Goal: Information Seeking & Learning: Learn about a topic

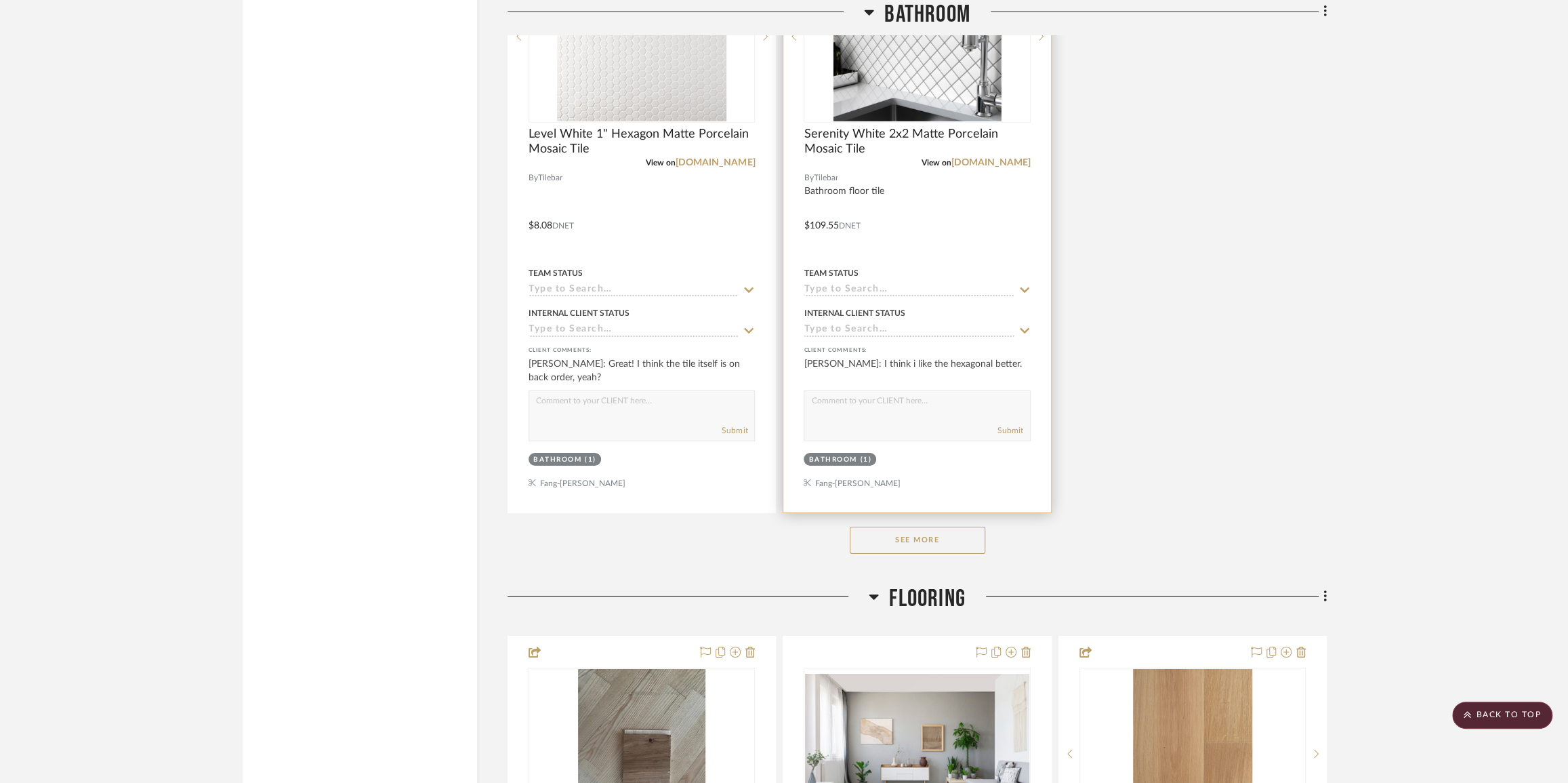
scroll to position [4004, 0]
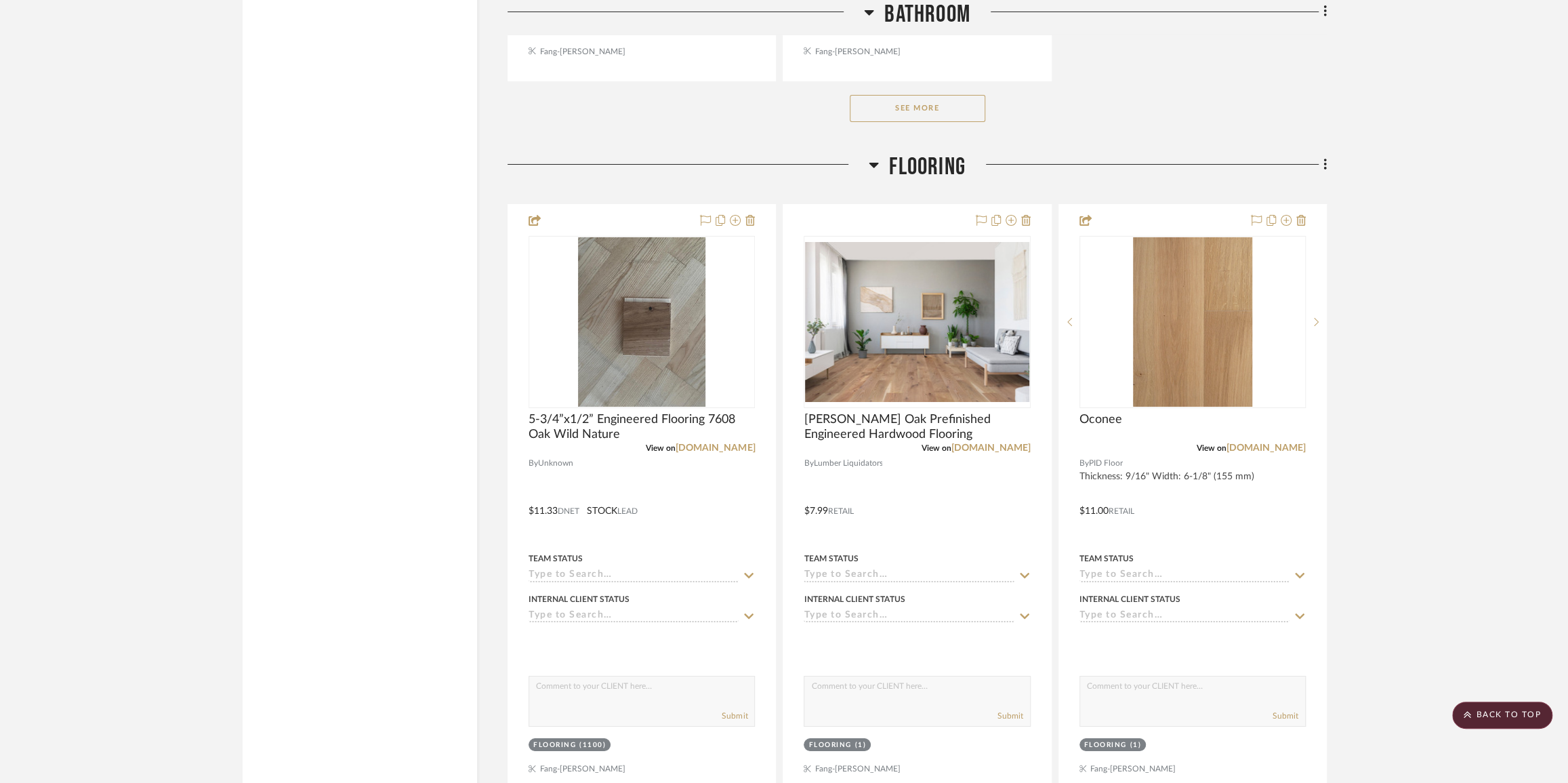
click at [921, 112] on button "See More" at bounding box center [918, 109] width 136 height 27
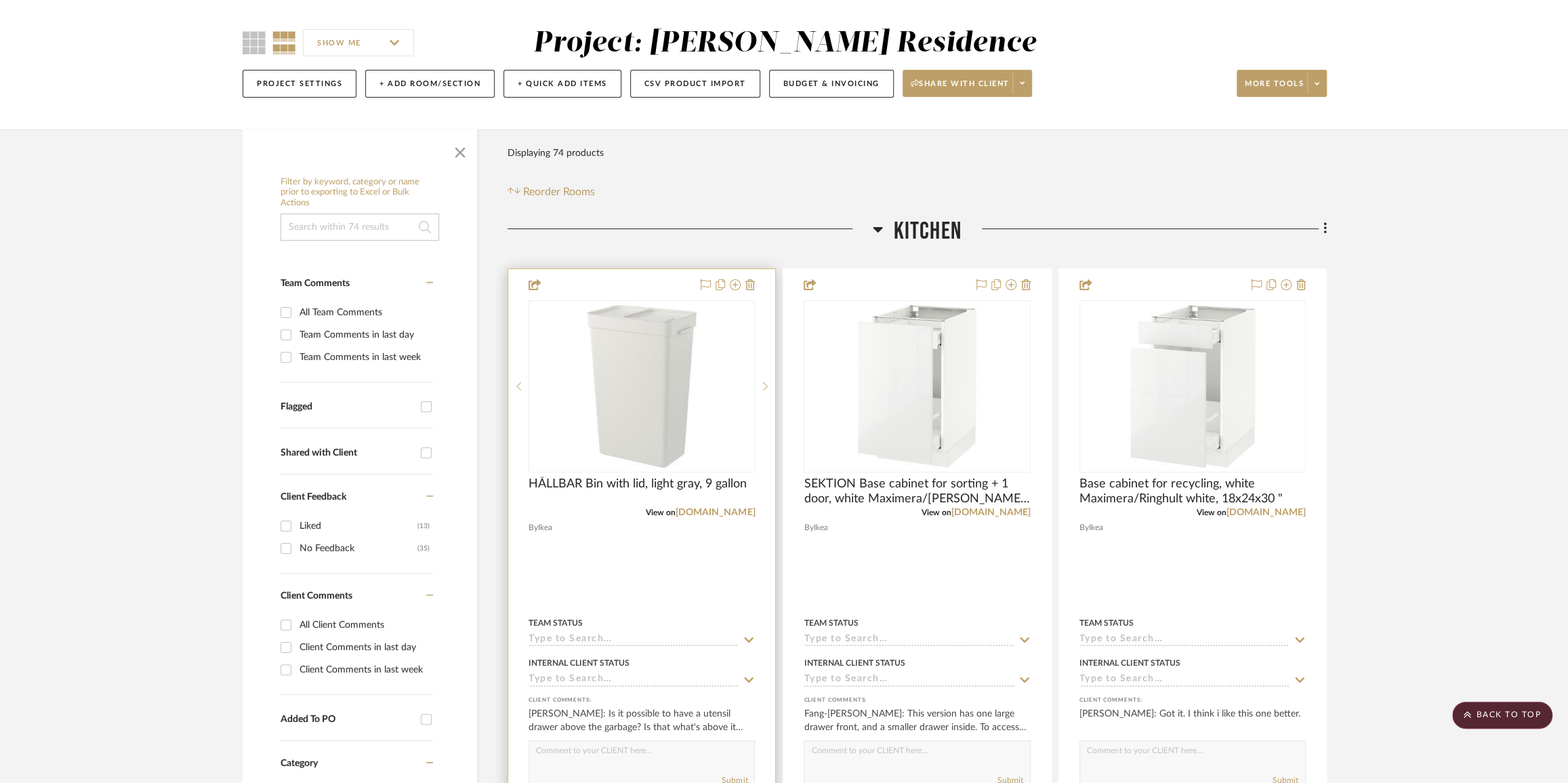
scroll to position [0, 0]
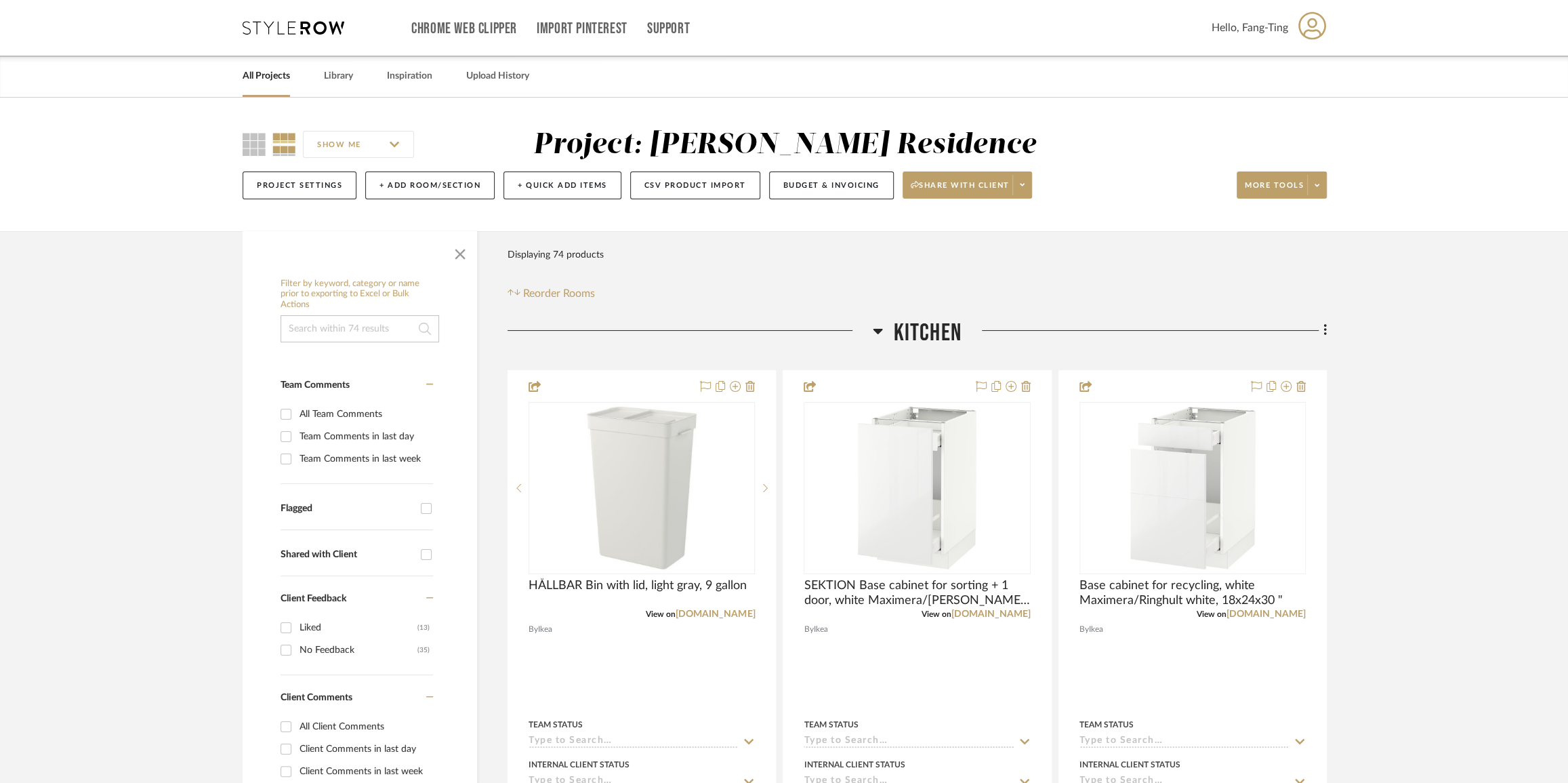
click at [266, 75] on link "All Projects" at bounding box center [266, 75] width 47 height 18
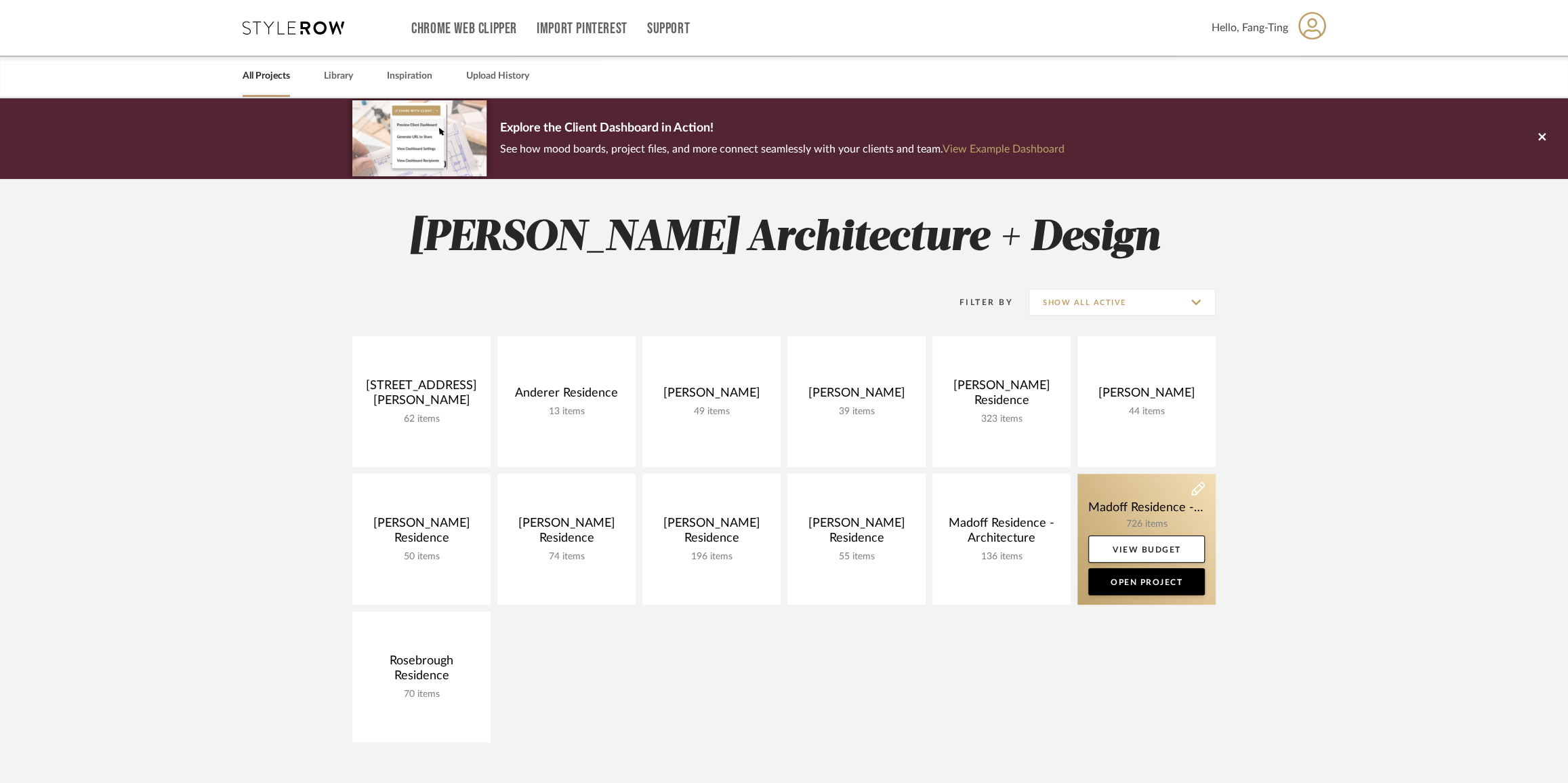
click at [1138, 513] on link at bounding box center [1146, 539] width 138 height 130
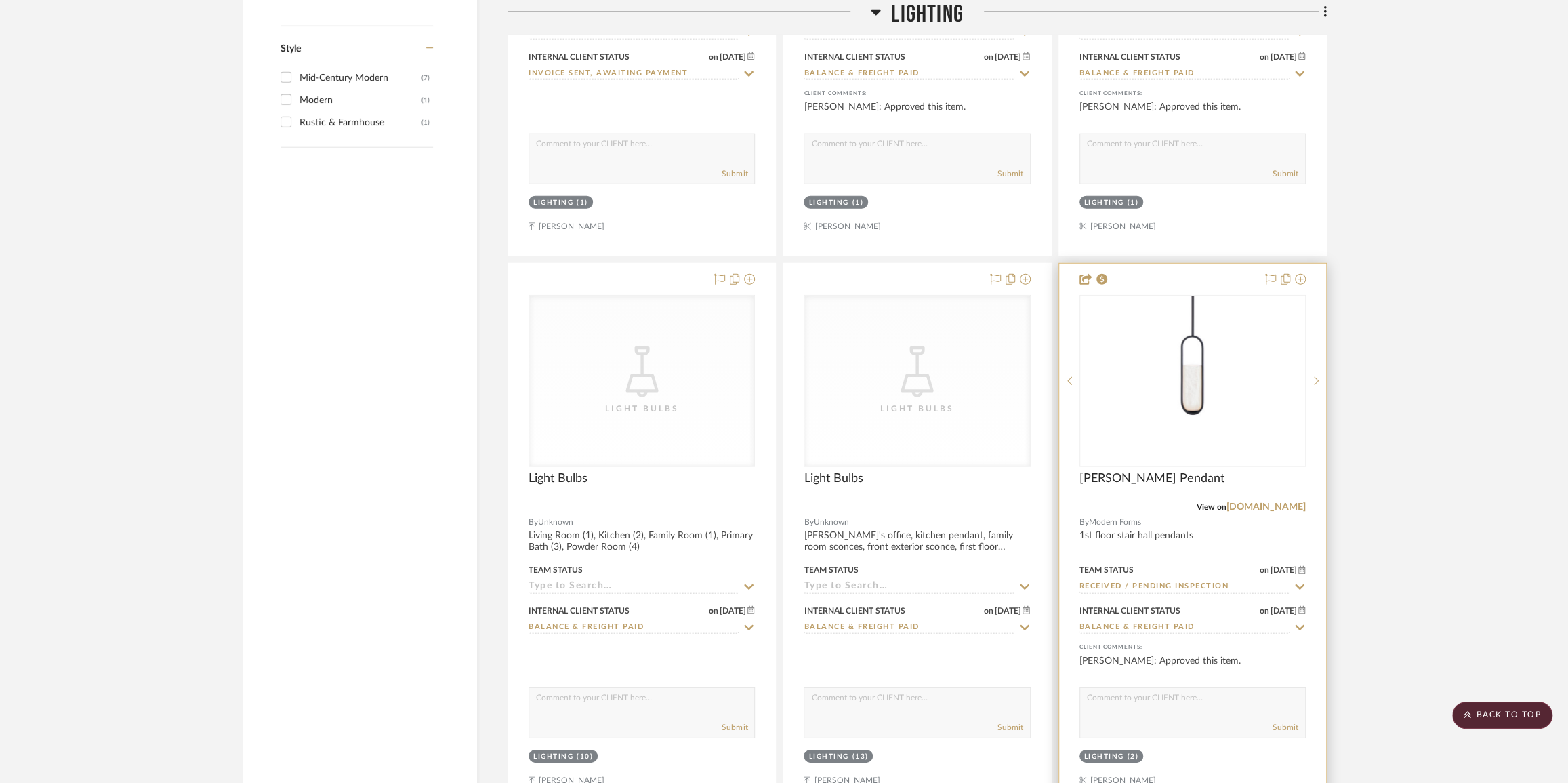
scroll to position [3018, 0]
click at [1191, 359] on img "0" at bounding box center [1193, 384] width 170 height 170
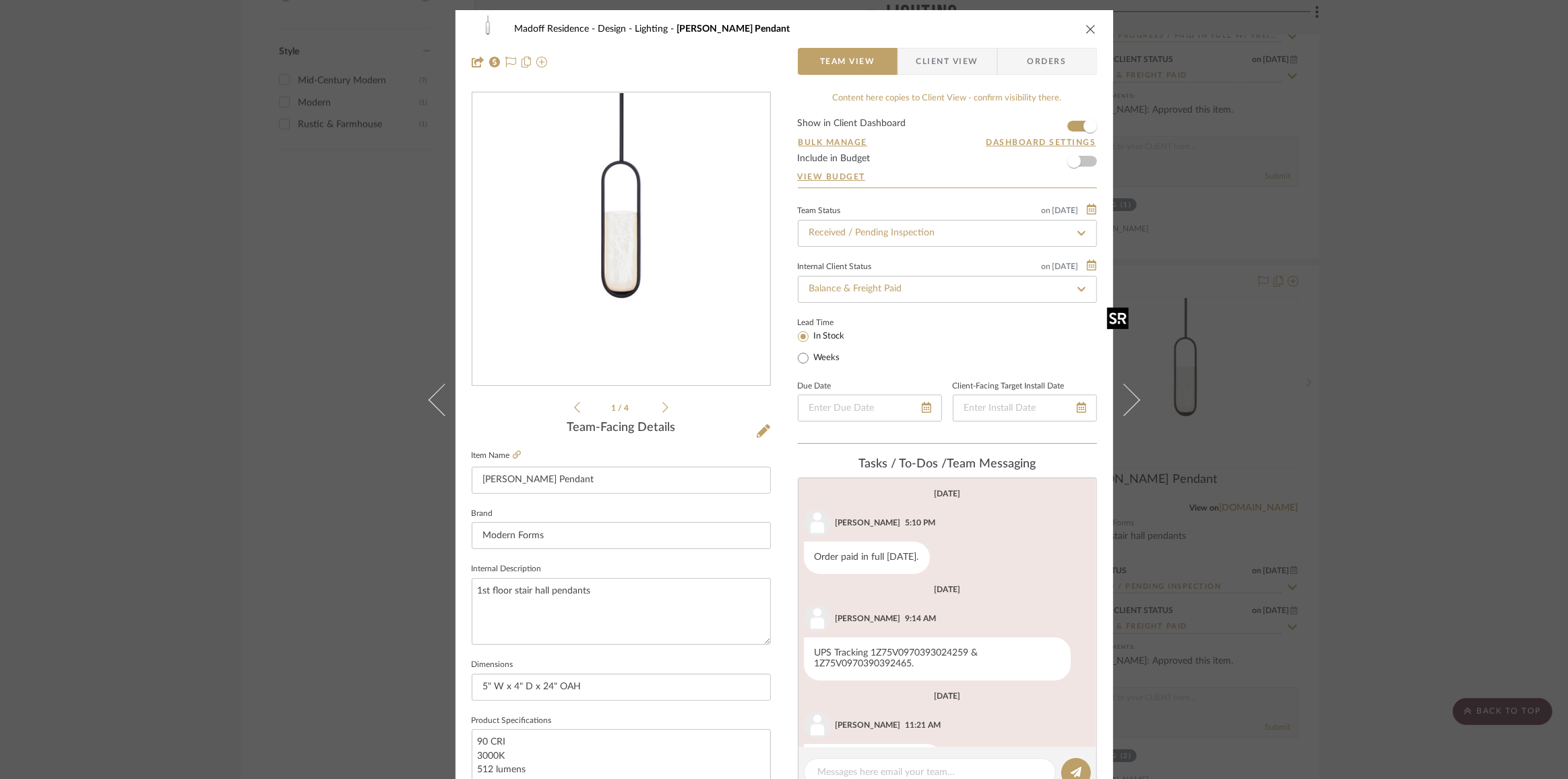
scroll to position [47, 0]
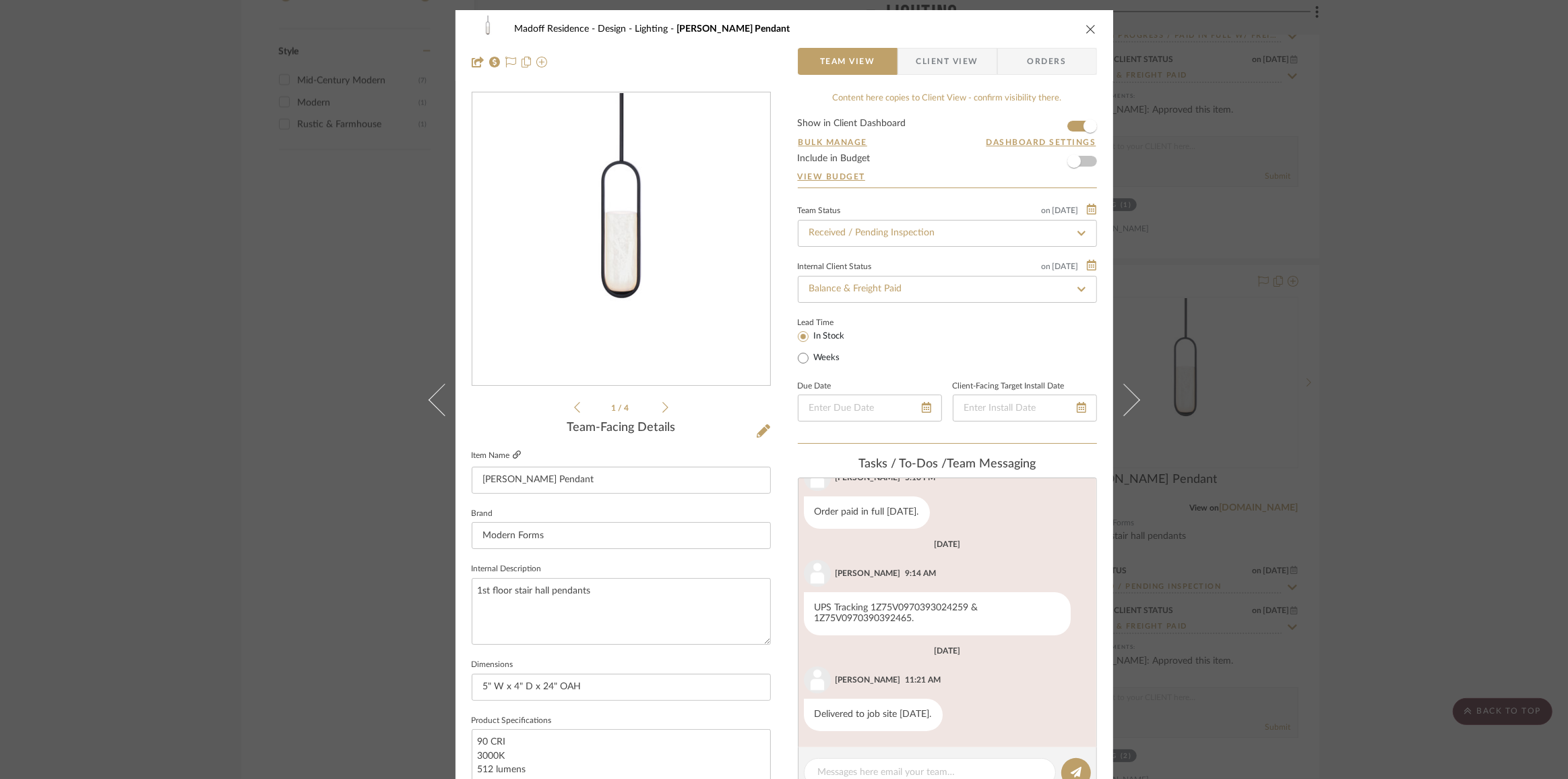
click at [513, 453] on icon at bounding box center [516, 454] width 8 height 8
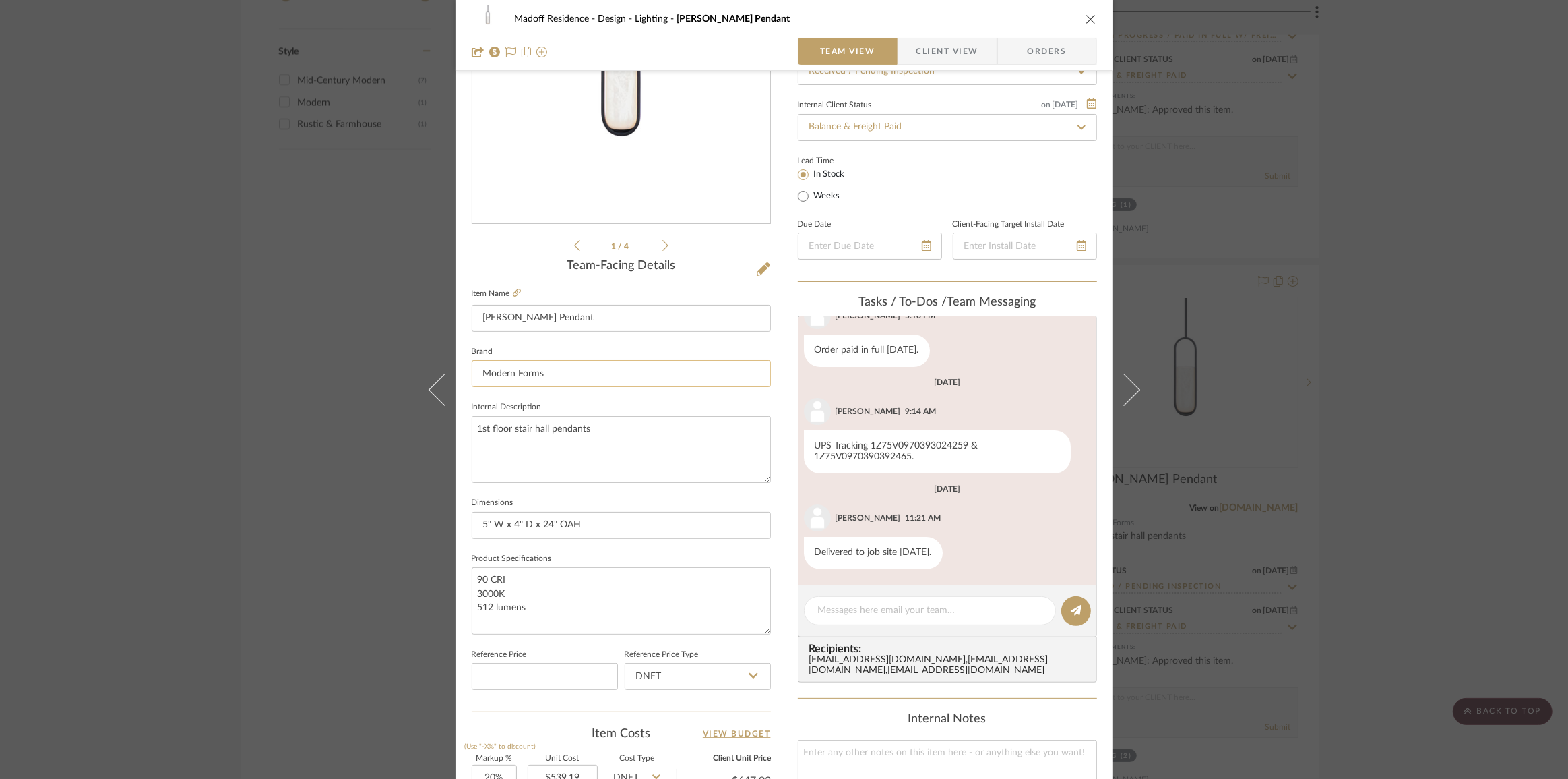
scroll to position [183, 0]
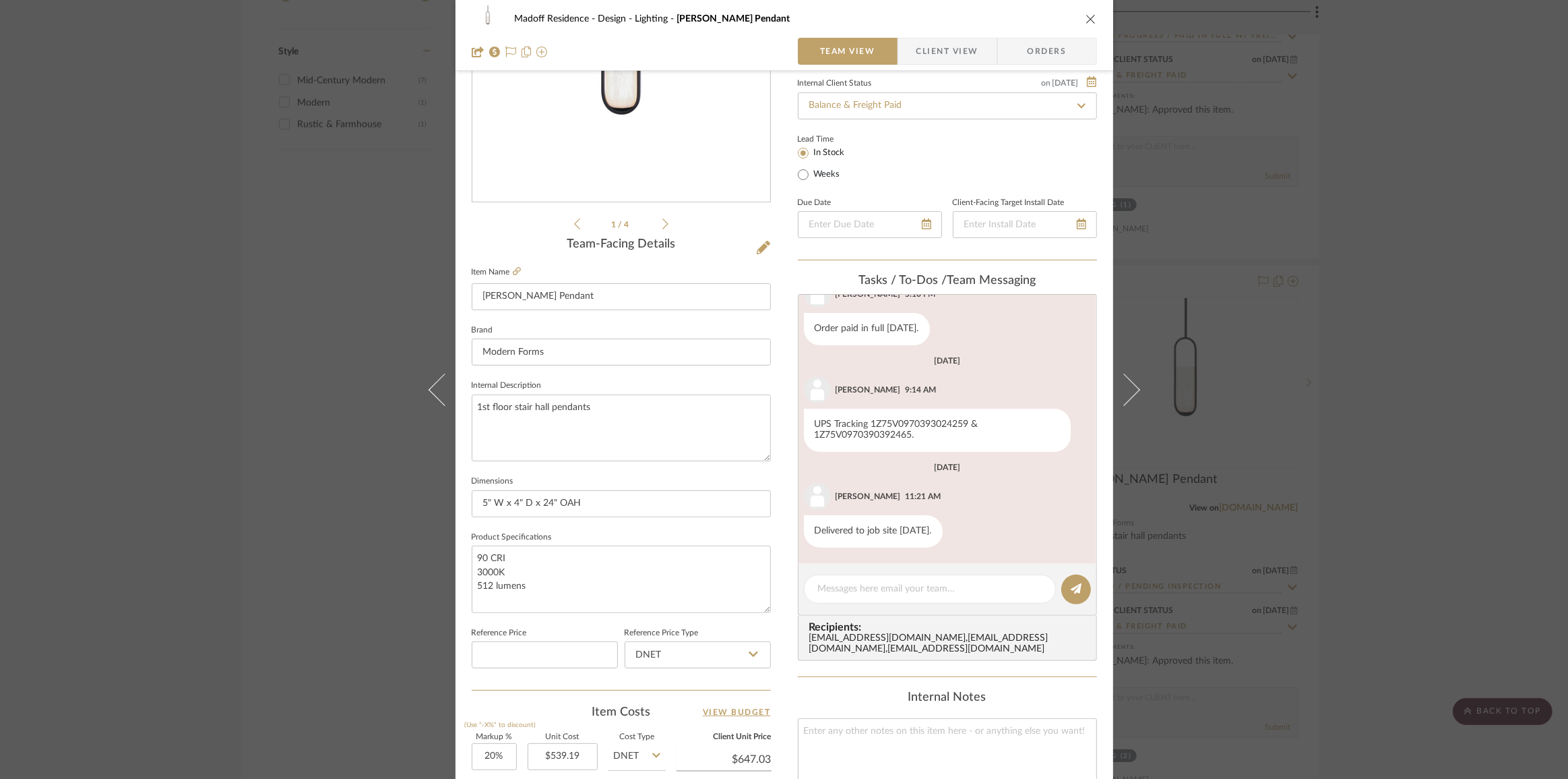
click at [363, 306] on div "Madoff Residence - Design Lighting [PERSON_NAME] Pendant Team View Client View …" at bounding box center [784, 389] width 1568 height 779
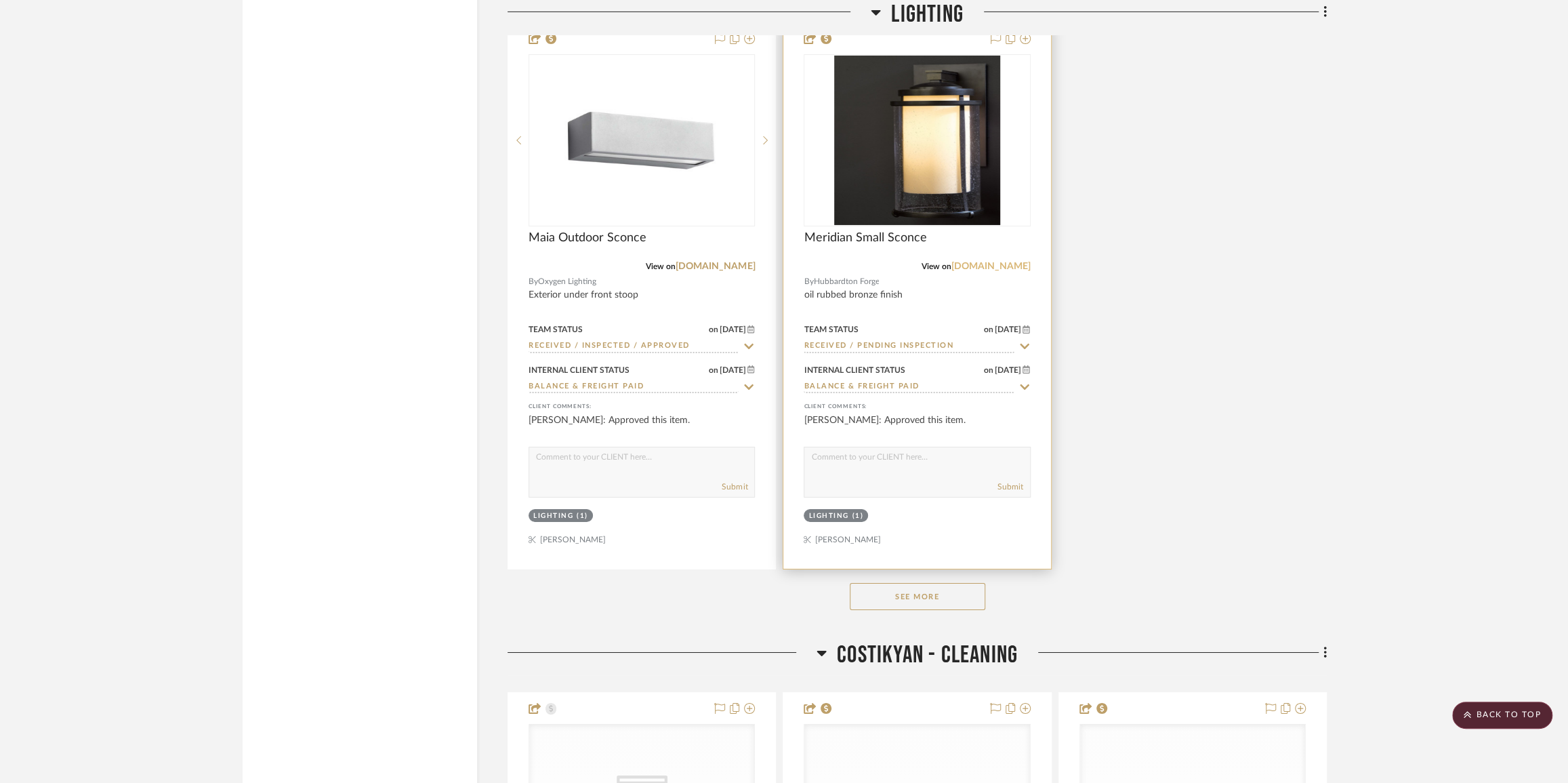
scroll to position [3819, 0]
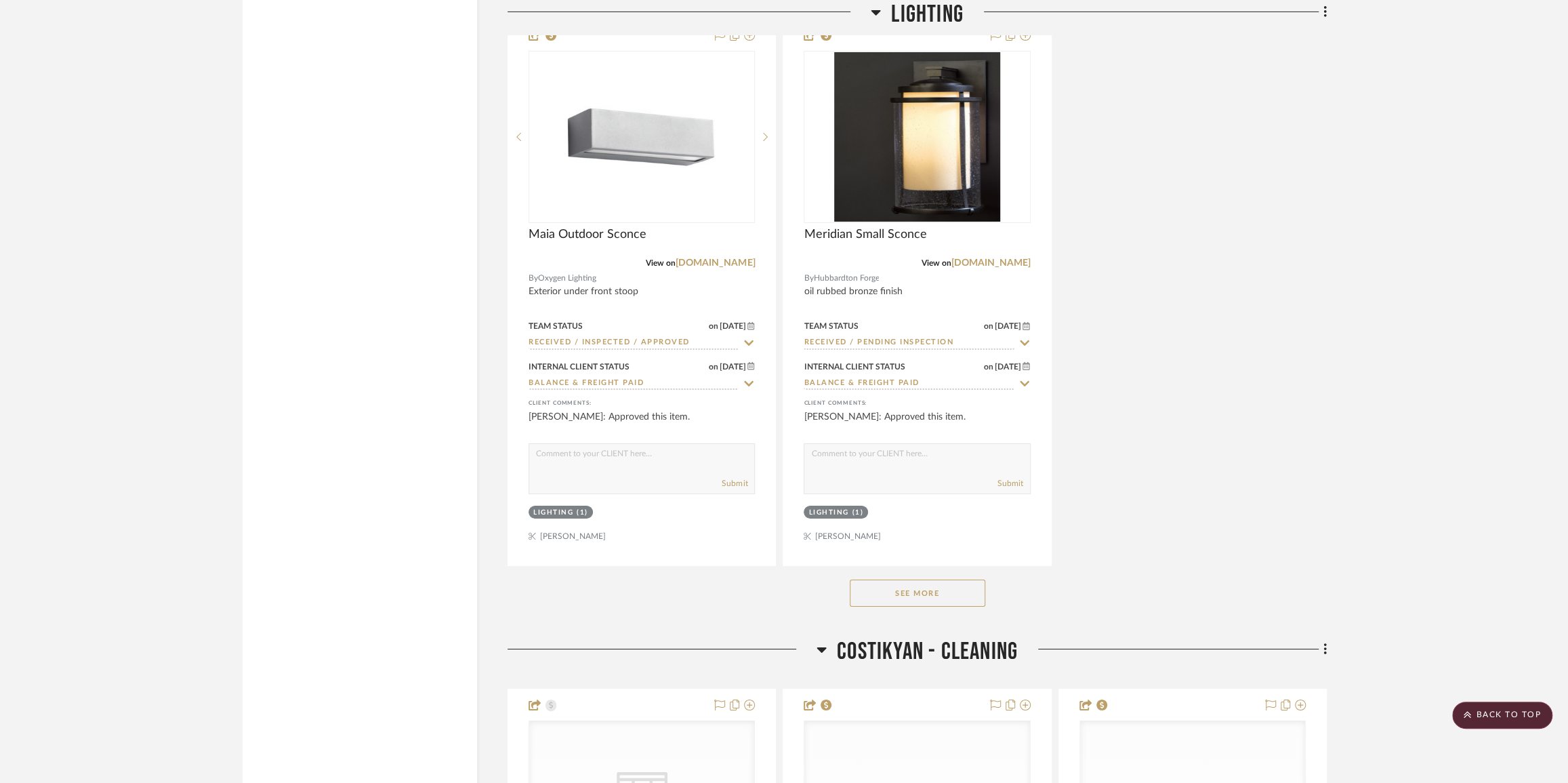
click at [911, 597] on button "See More" at bounding box center [918, 593] width 136 height 27
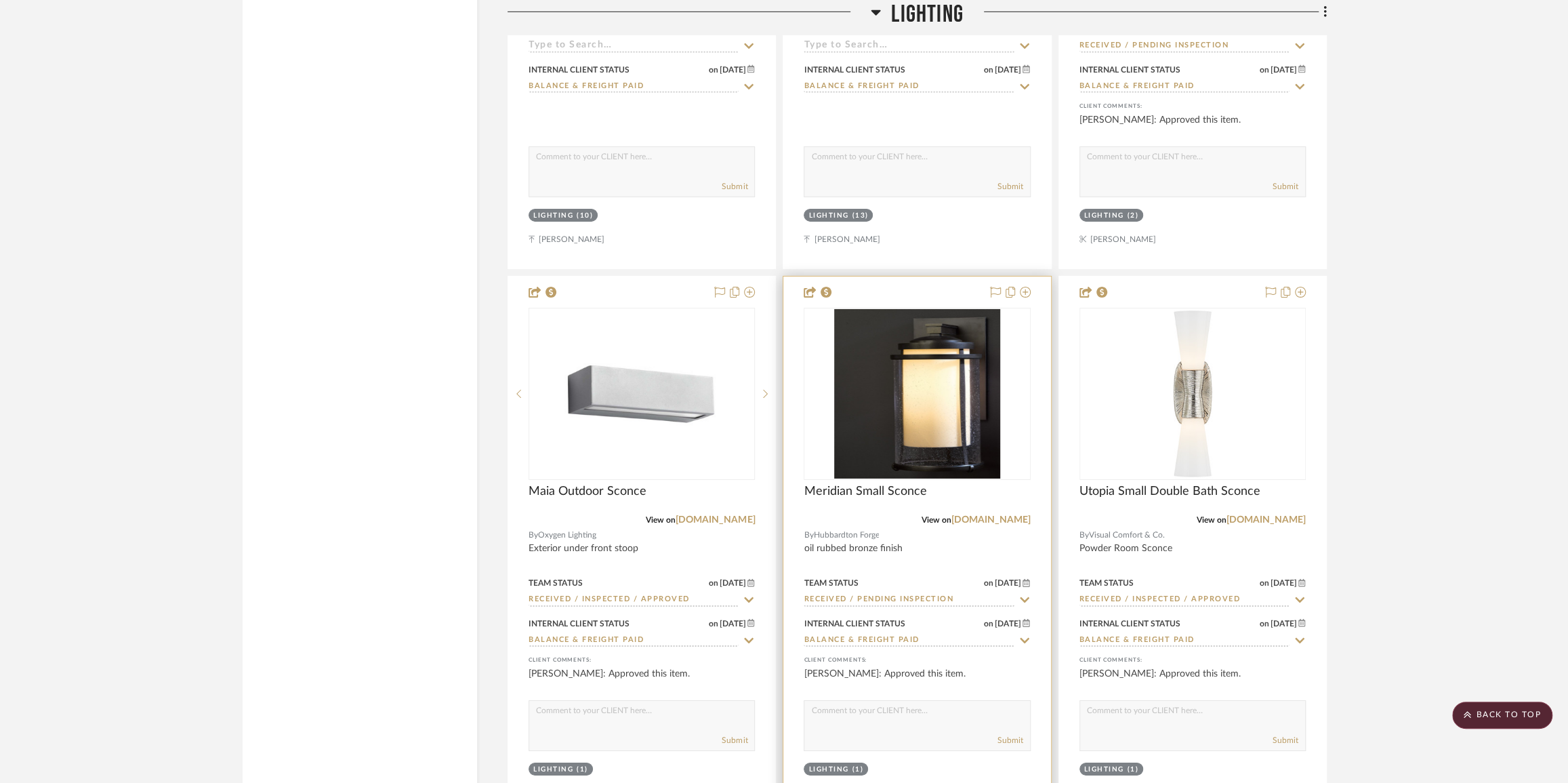
scroll to position [3634, 0]
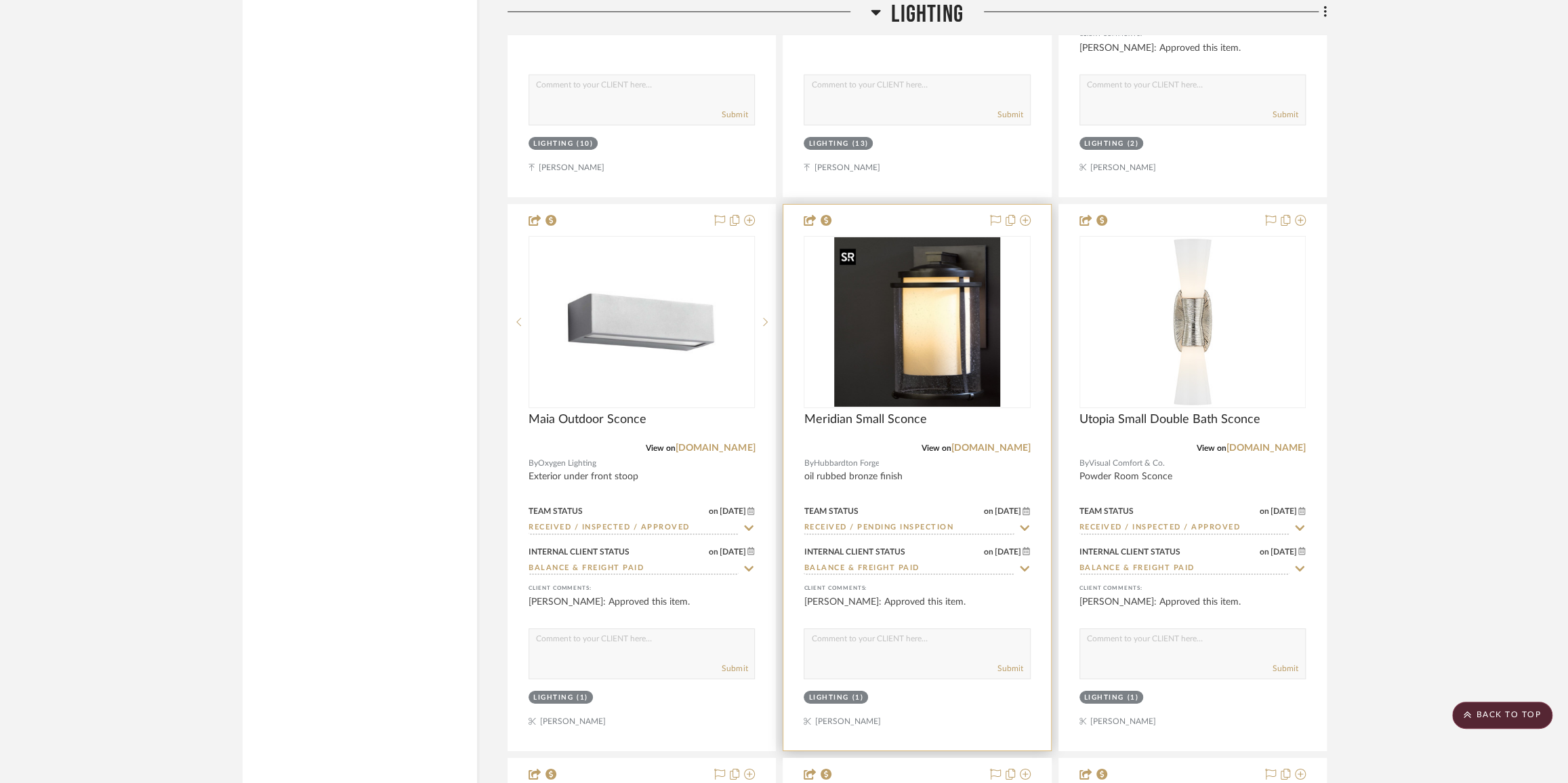
drag, startPoint x: 929, startPoint y: 337, endPoint x: 835, endPoint y: 364, distance: 97.8
click at [835, 364] on img "0" at bounding box center [917, 322] width 166 height 170
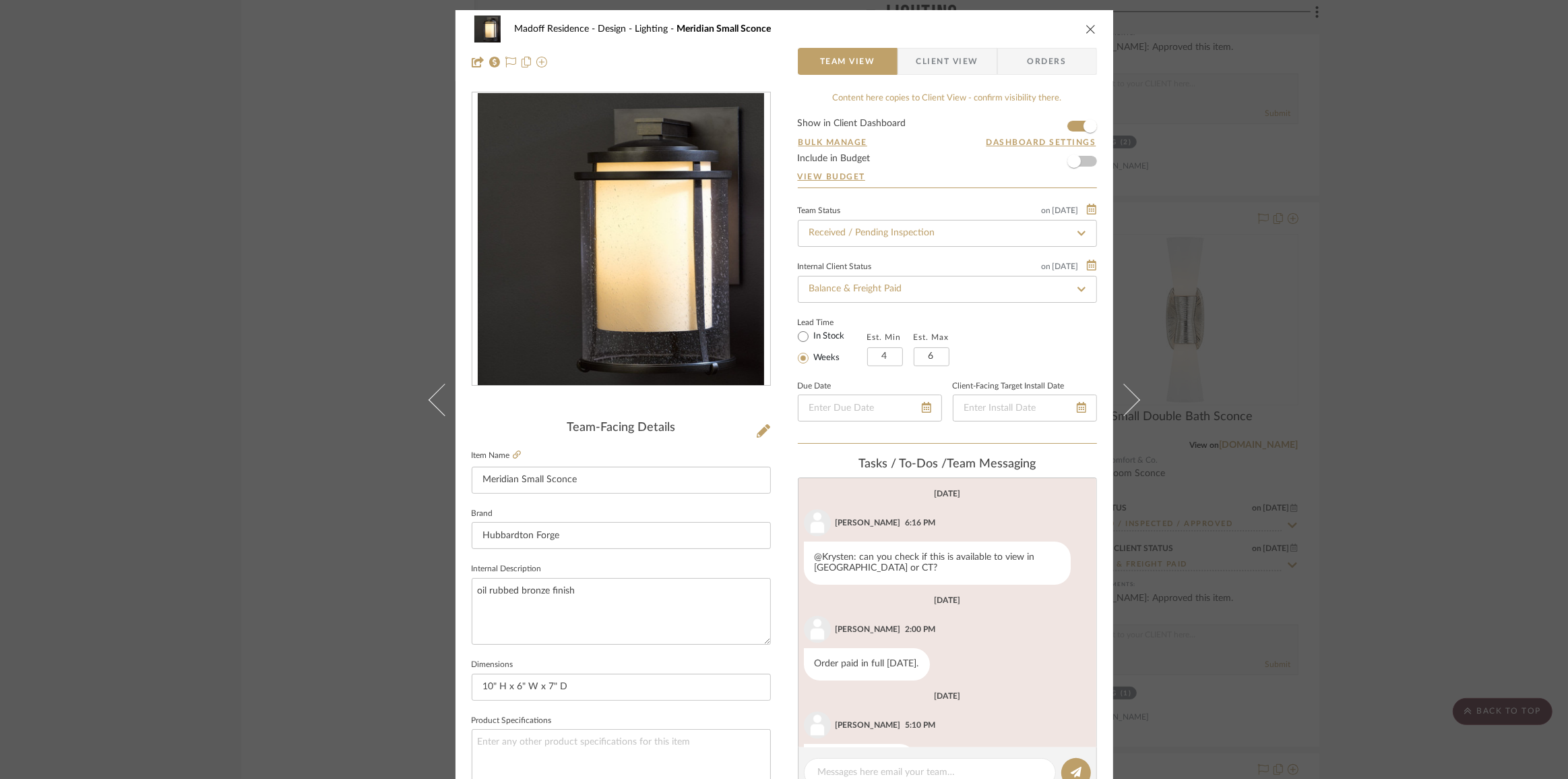
scroll to position [47, 0]
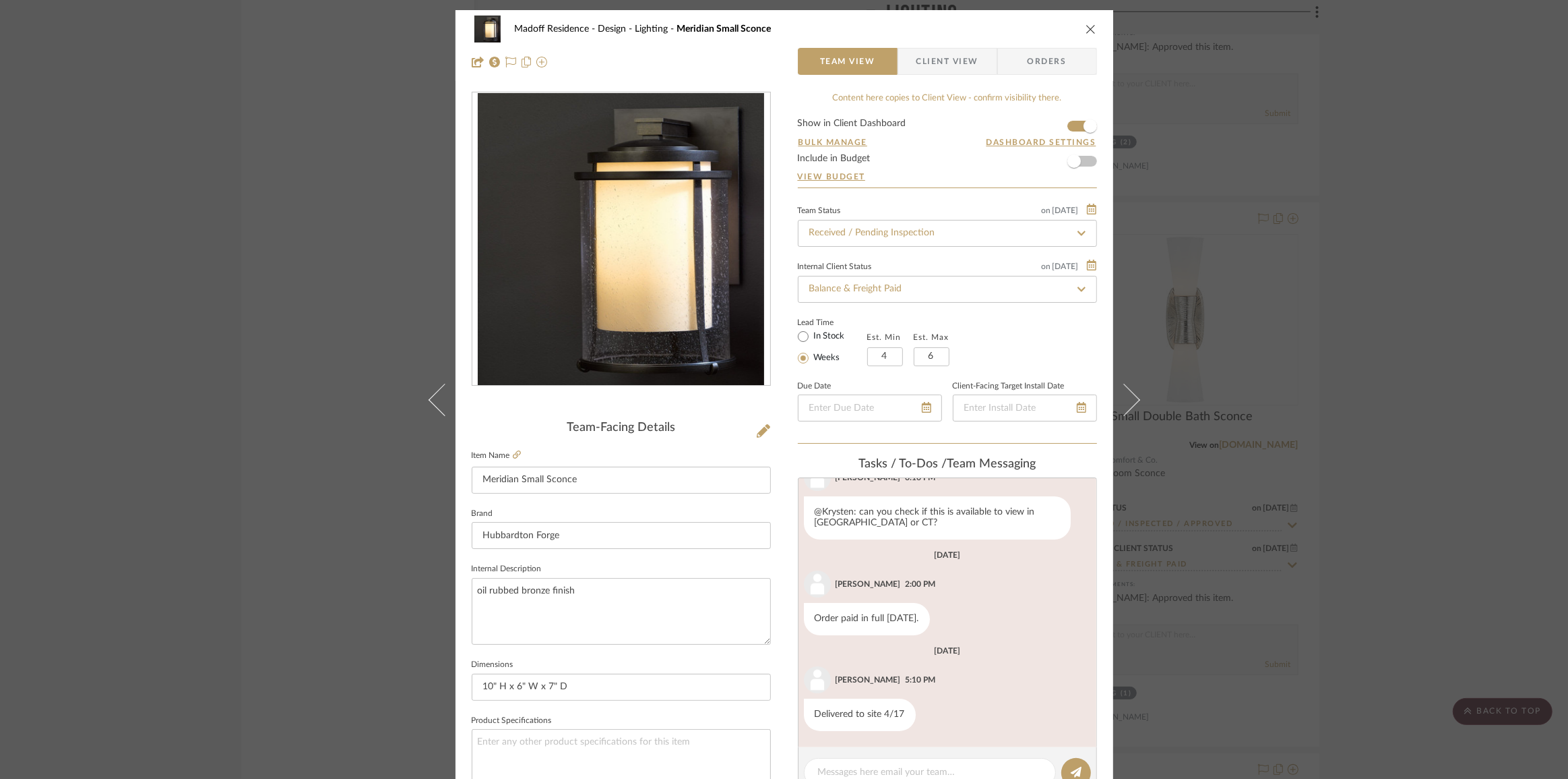
click at [517, 455] on fieldset "Item Name Meridian Small Sconce" at bounding box center [621, 469] width 299 height 47
click at [513, 452] on icon at bounding box center [516, 454] width 8 height 8
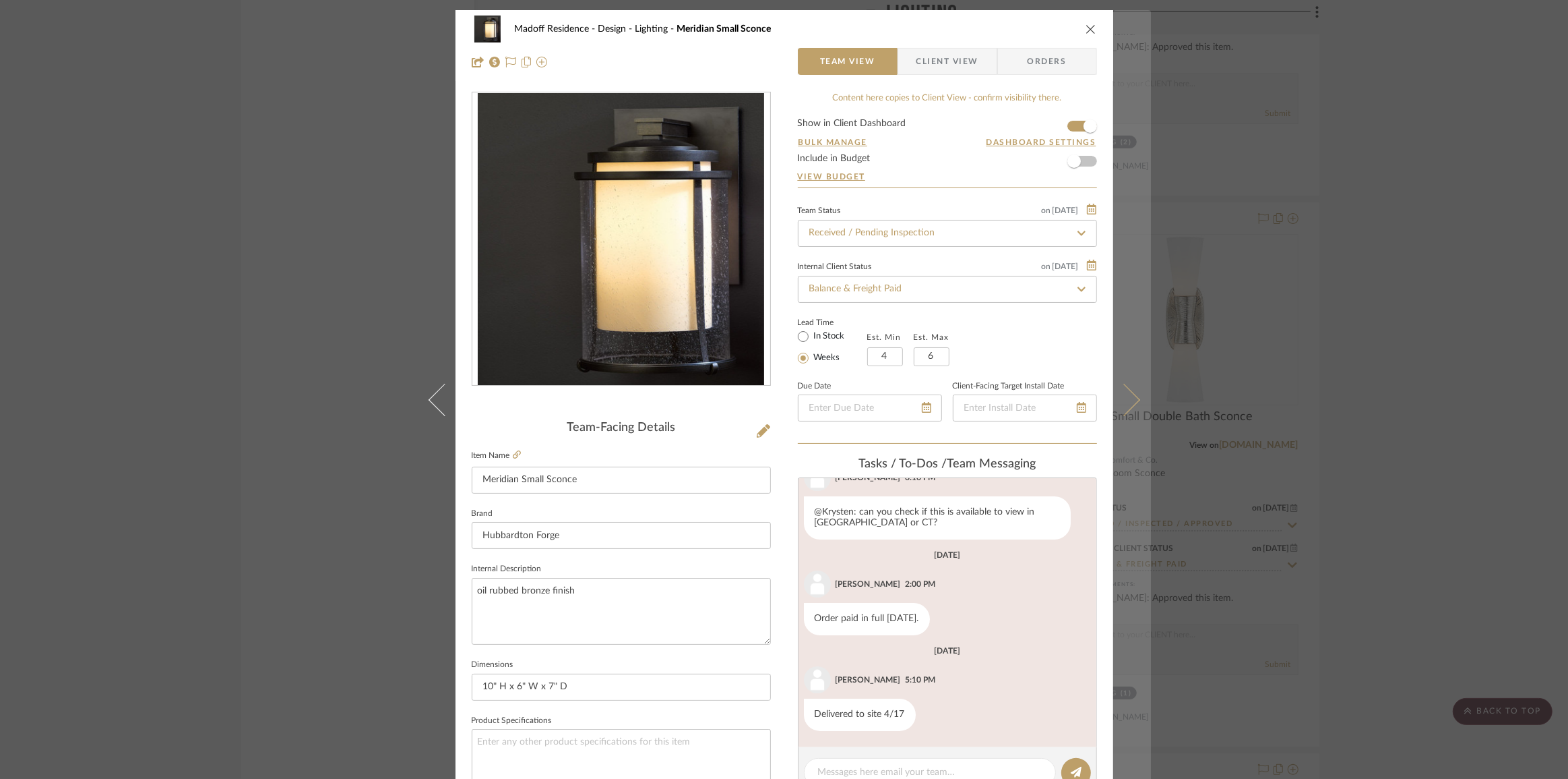
click at [1132, 401] on icon at bounding box center [1124, 399] width 32 height 32
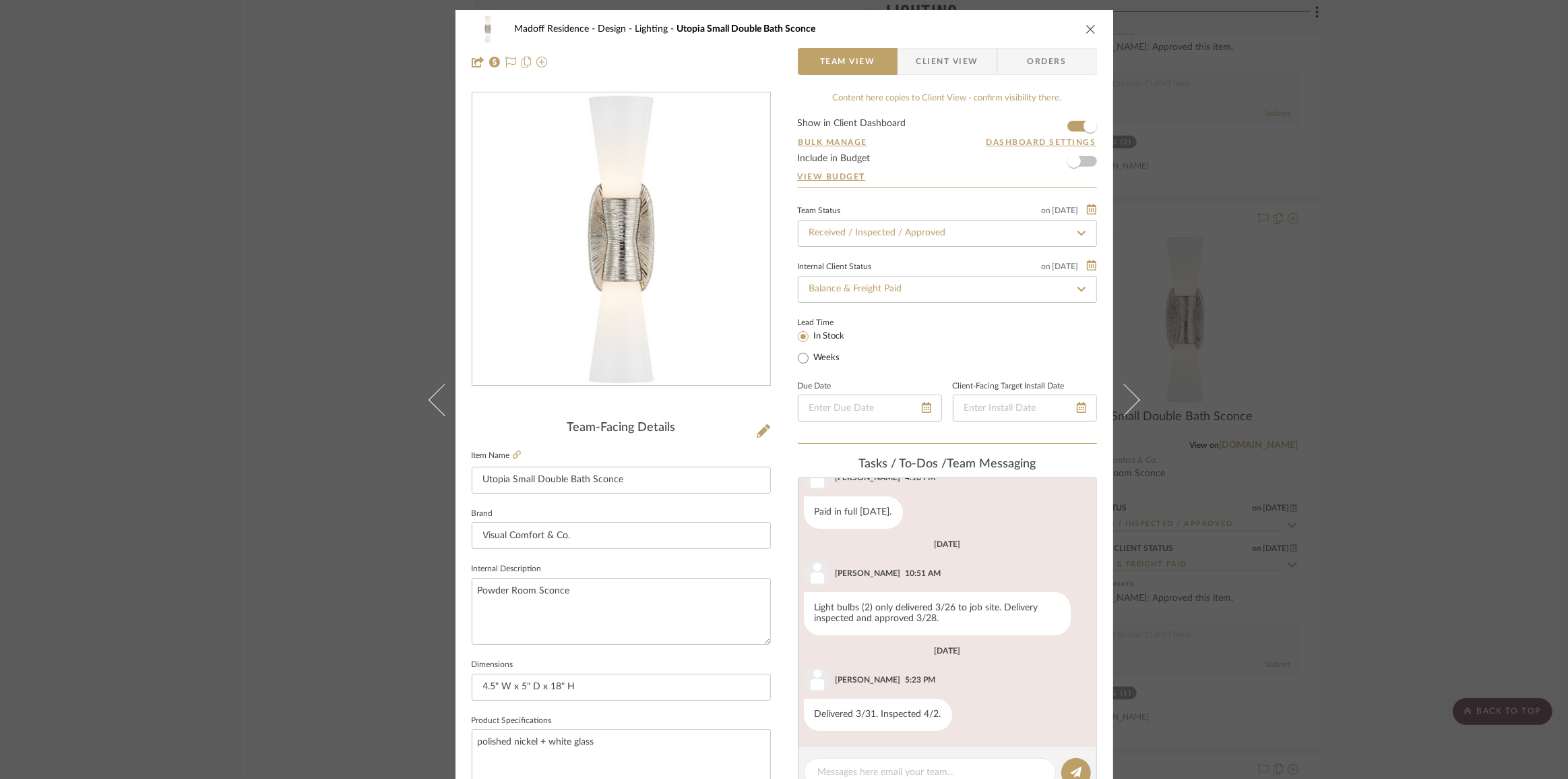
click at [1431, 451] on div "Madoff Residence - Design Lighting Utopia Small Double Bath Sconce Team View Cl…" at bounding box center [784, 389] width 1568 height 779
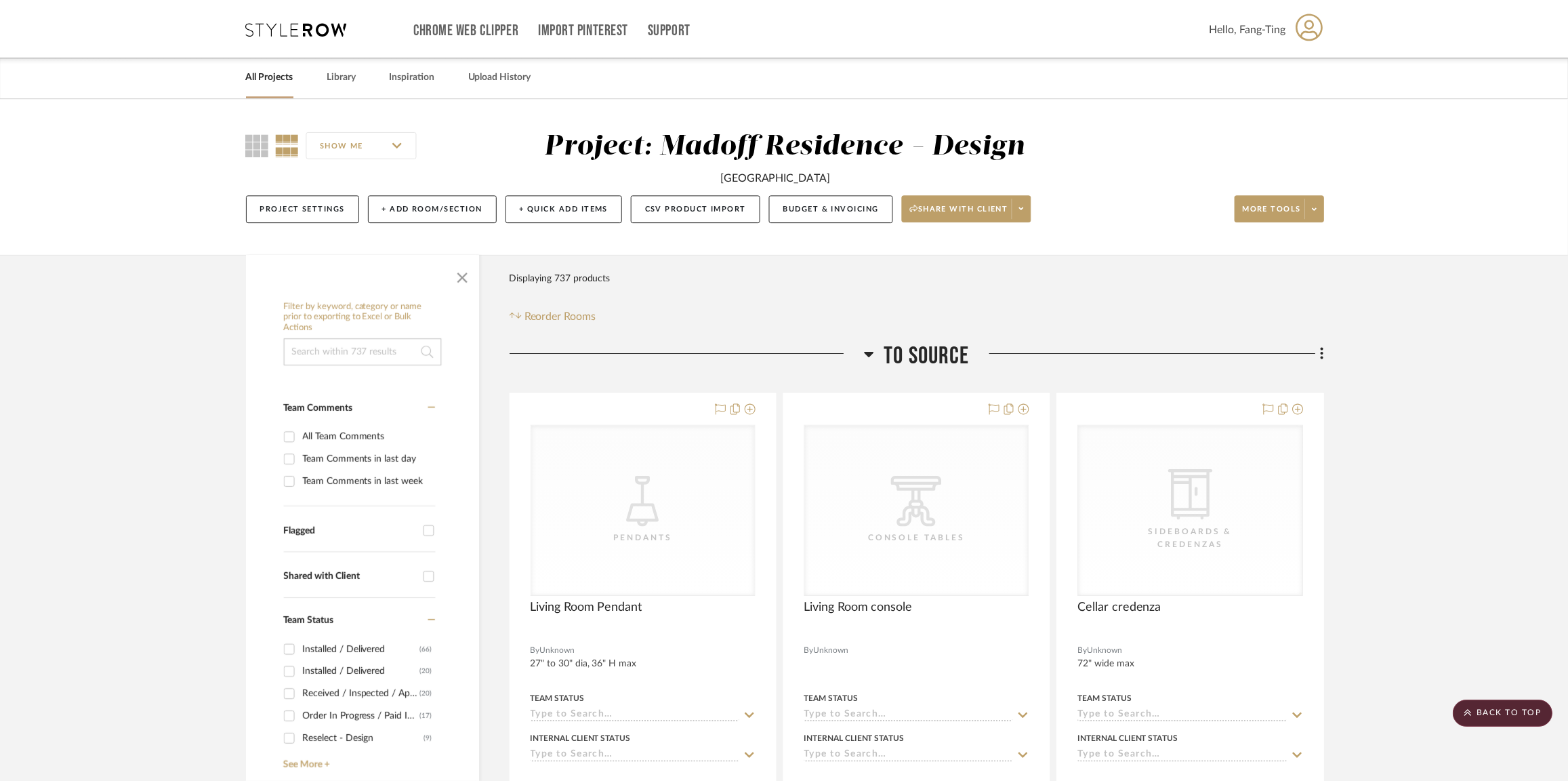
scroll to position [3634, 0]
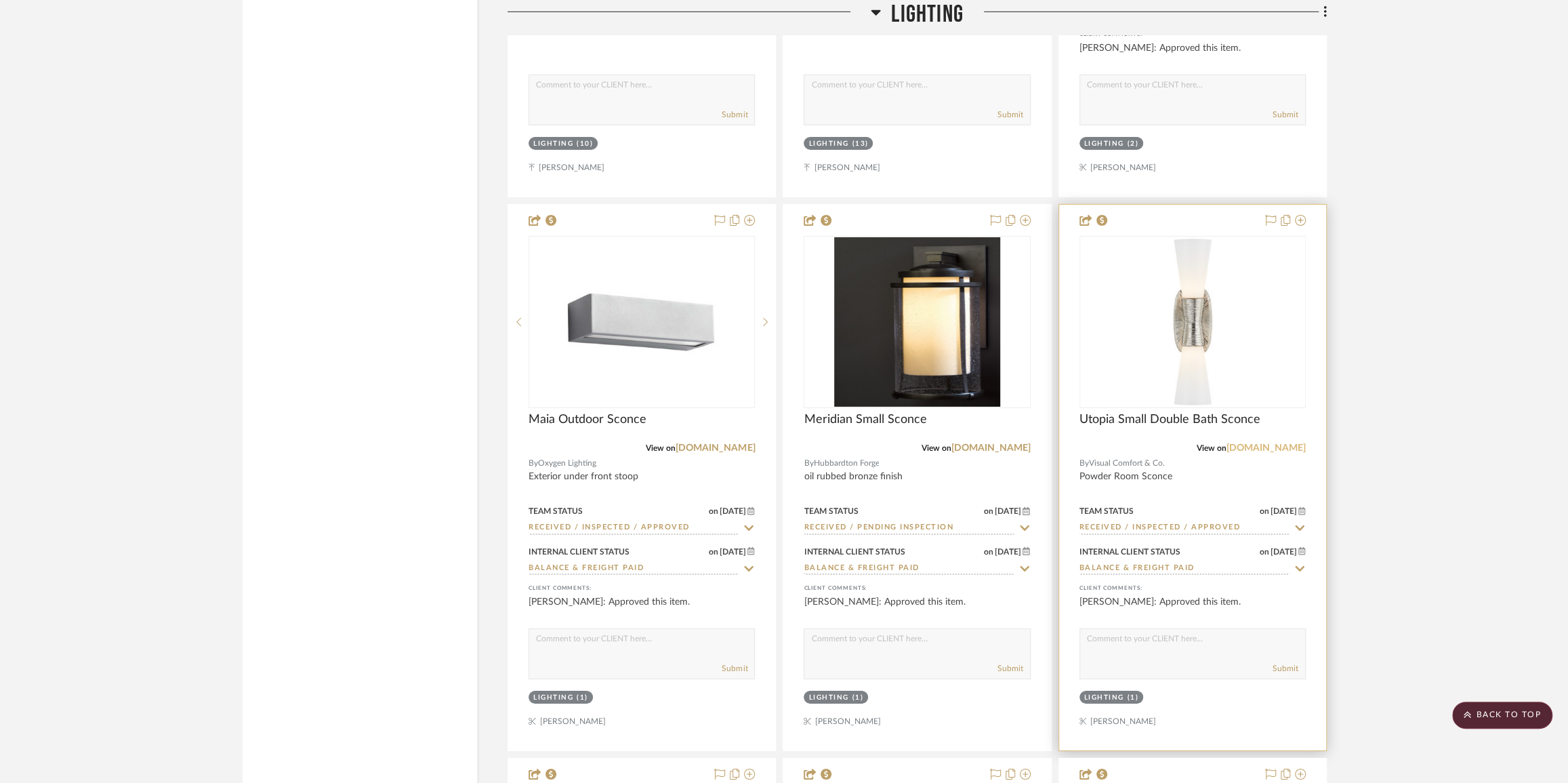
click at [1255, 453] on link "[DOMAIN_NAME]" at bounding box center [1266, 448] width 79 height 9
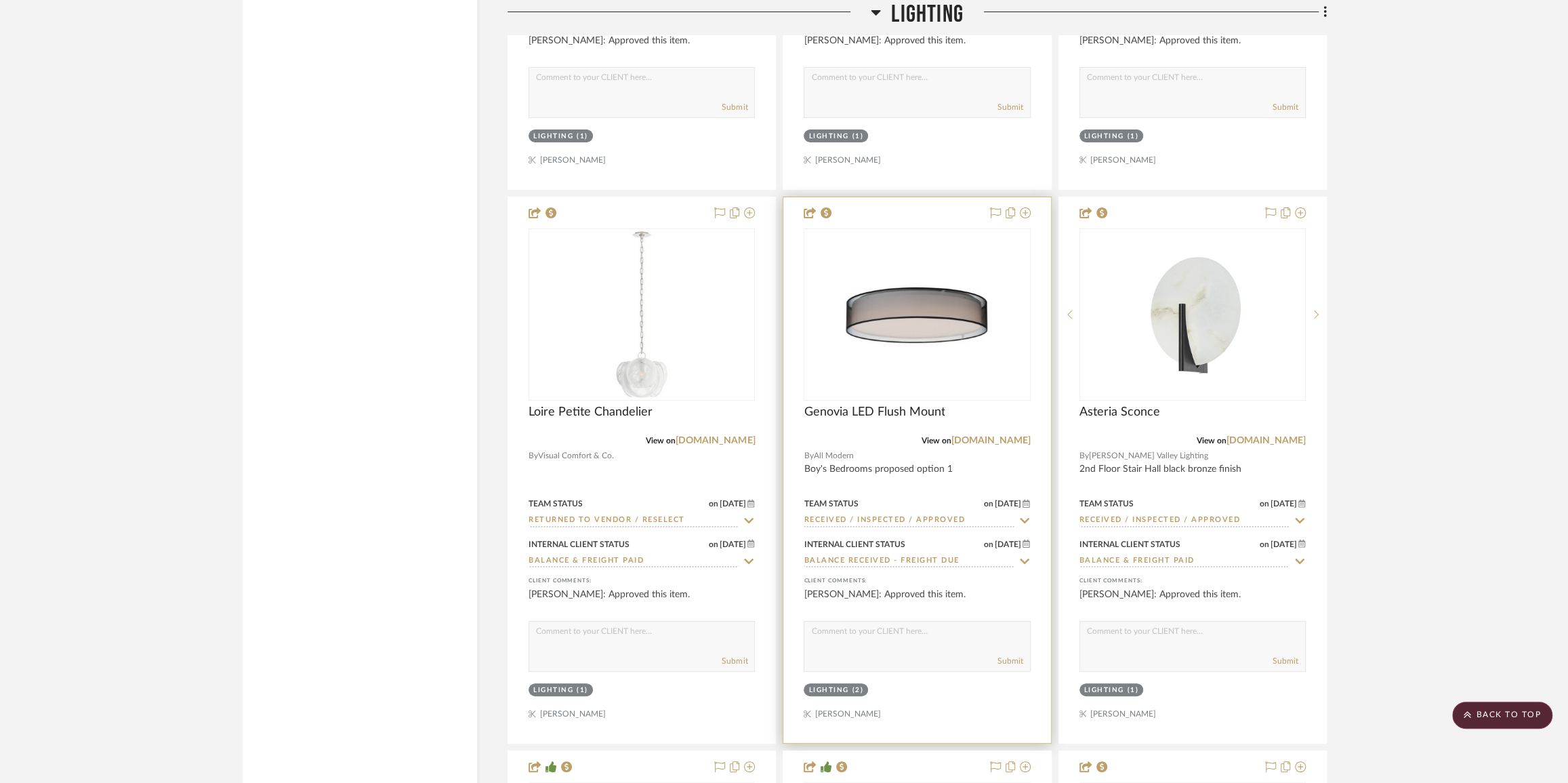
scroll to position [4249, 0]
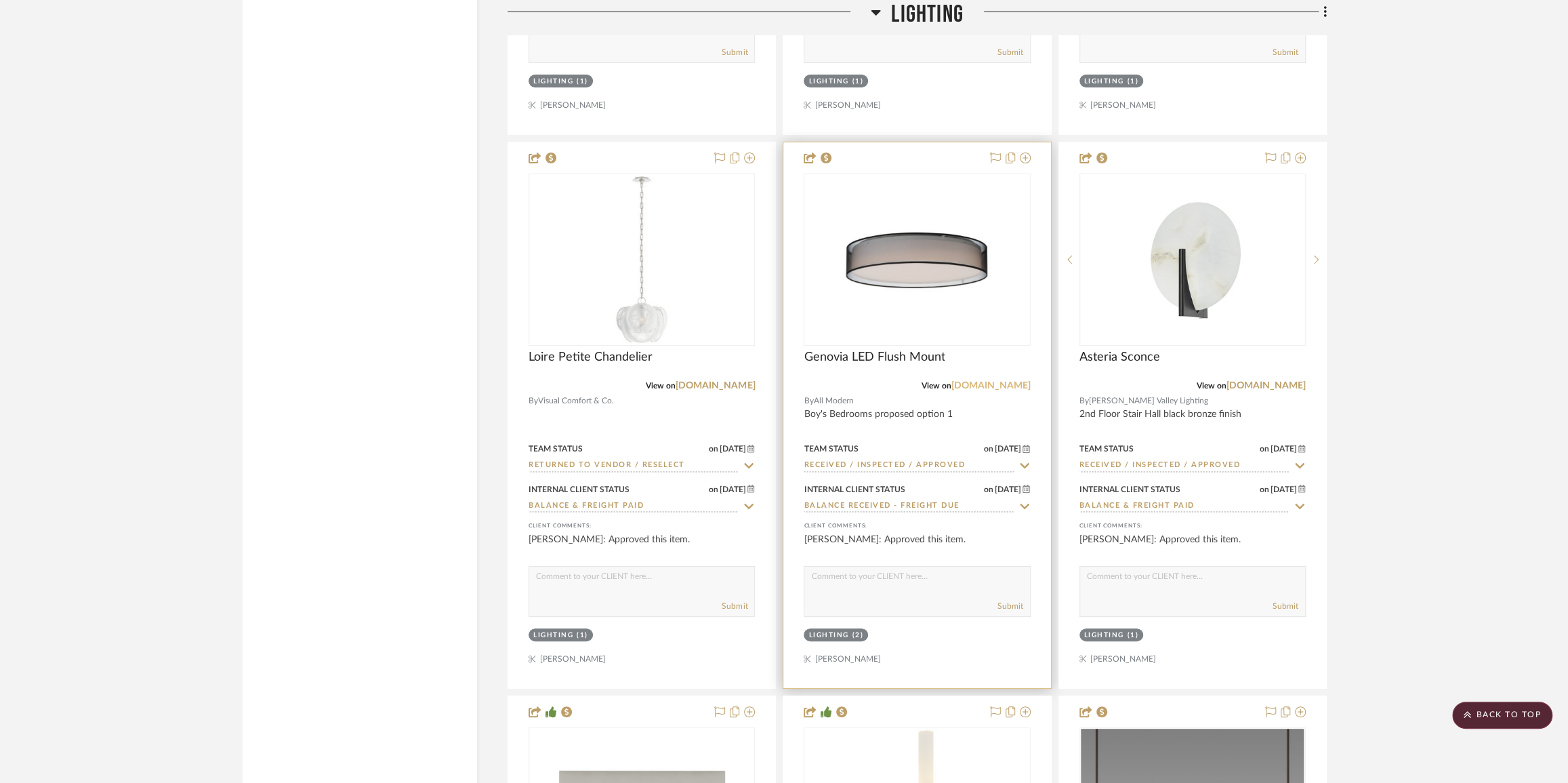
click at [1021, 389] on link "[DOMAIN_NAME]" at bounding box center [991, 385] width 79 height 9
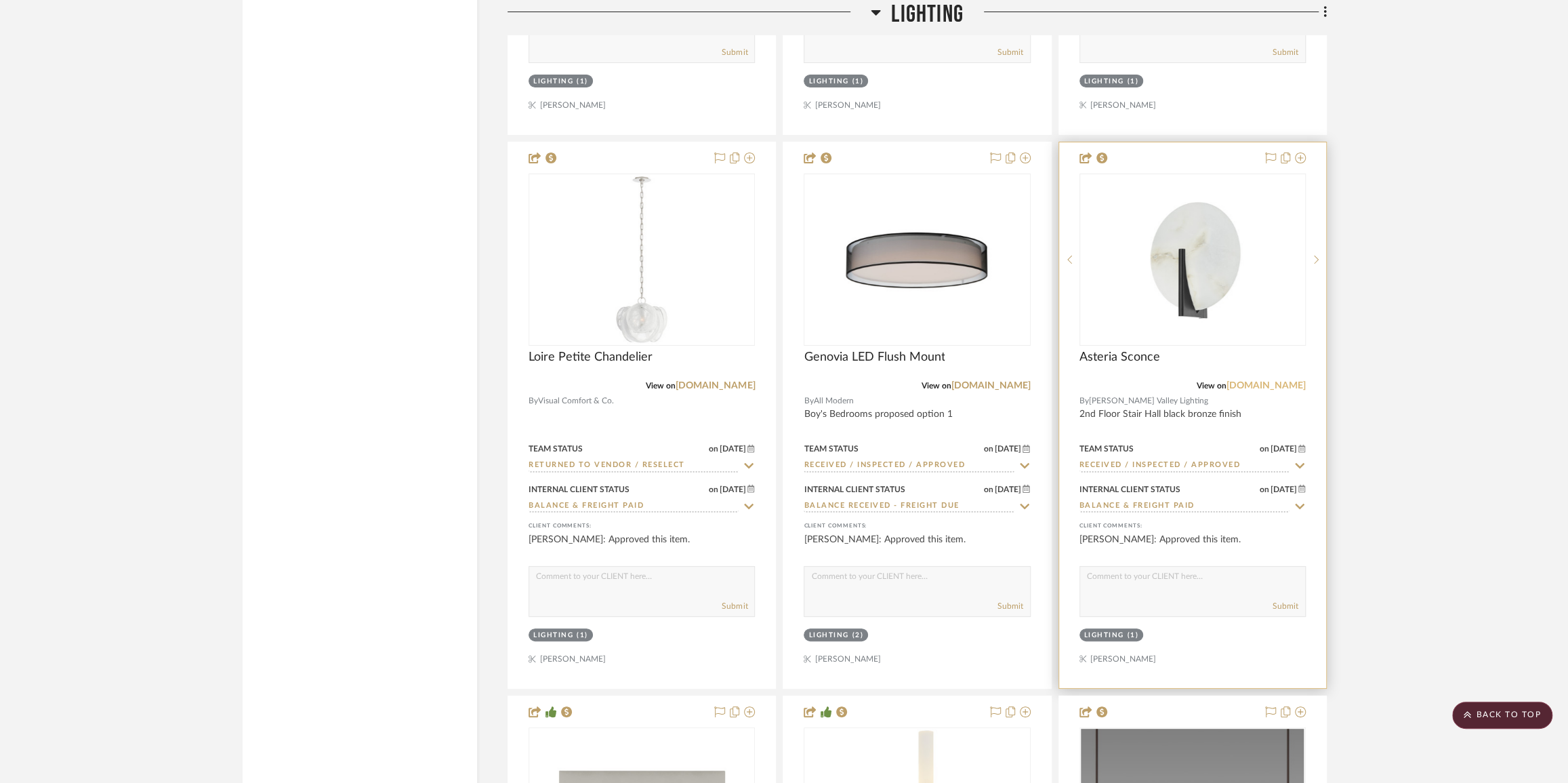
click at [1263, 389] on link "[DOMAIN_NAME]" at bounding box center [1266, 385] width 79 height 9
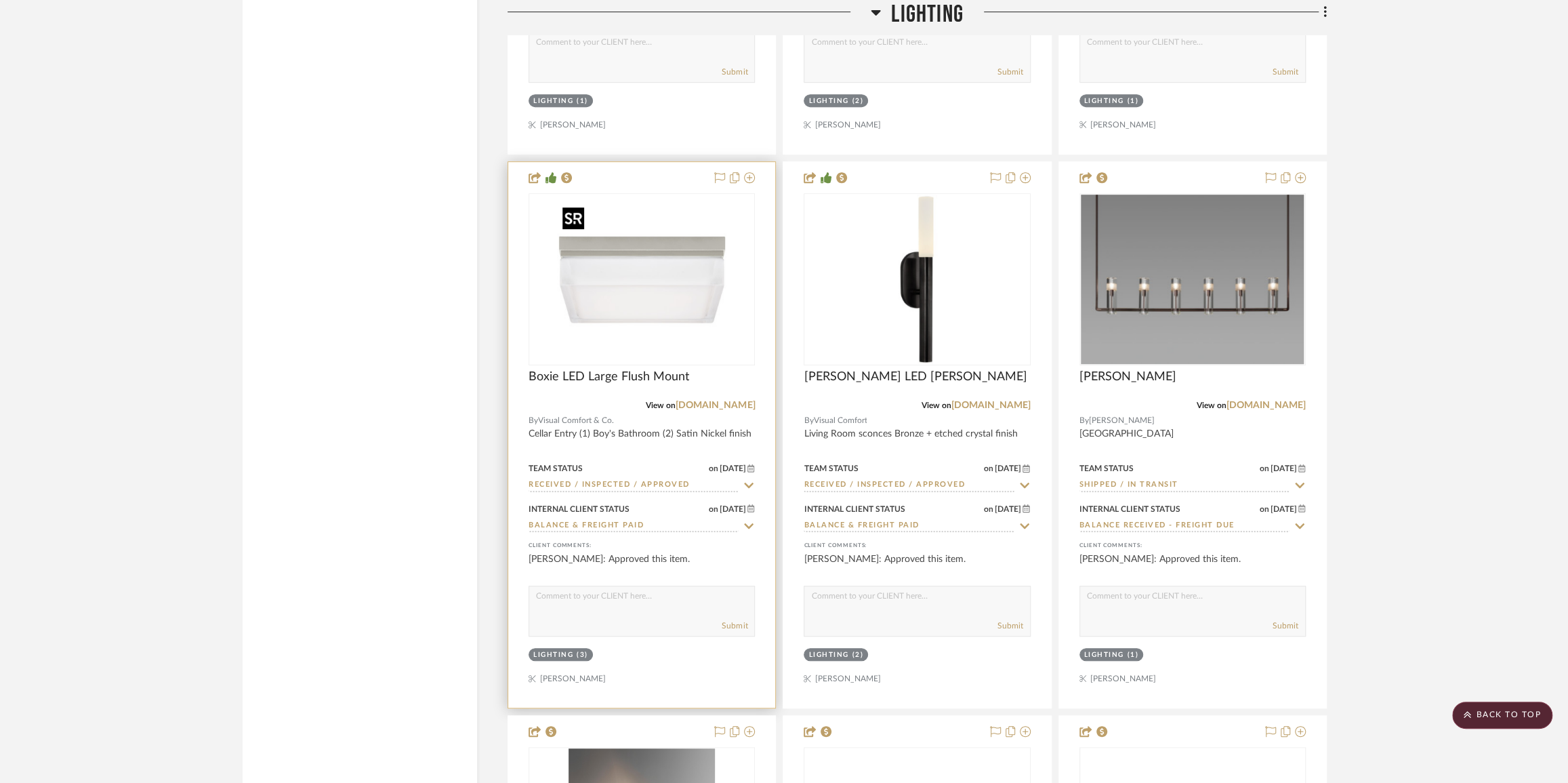
scroll to position [4804, 0]
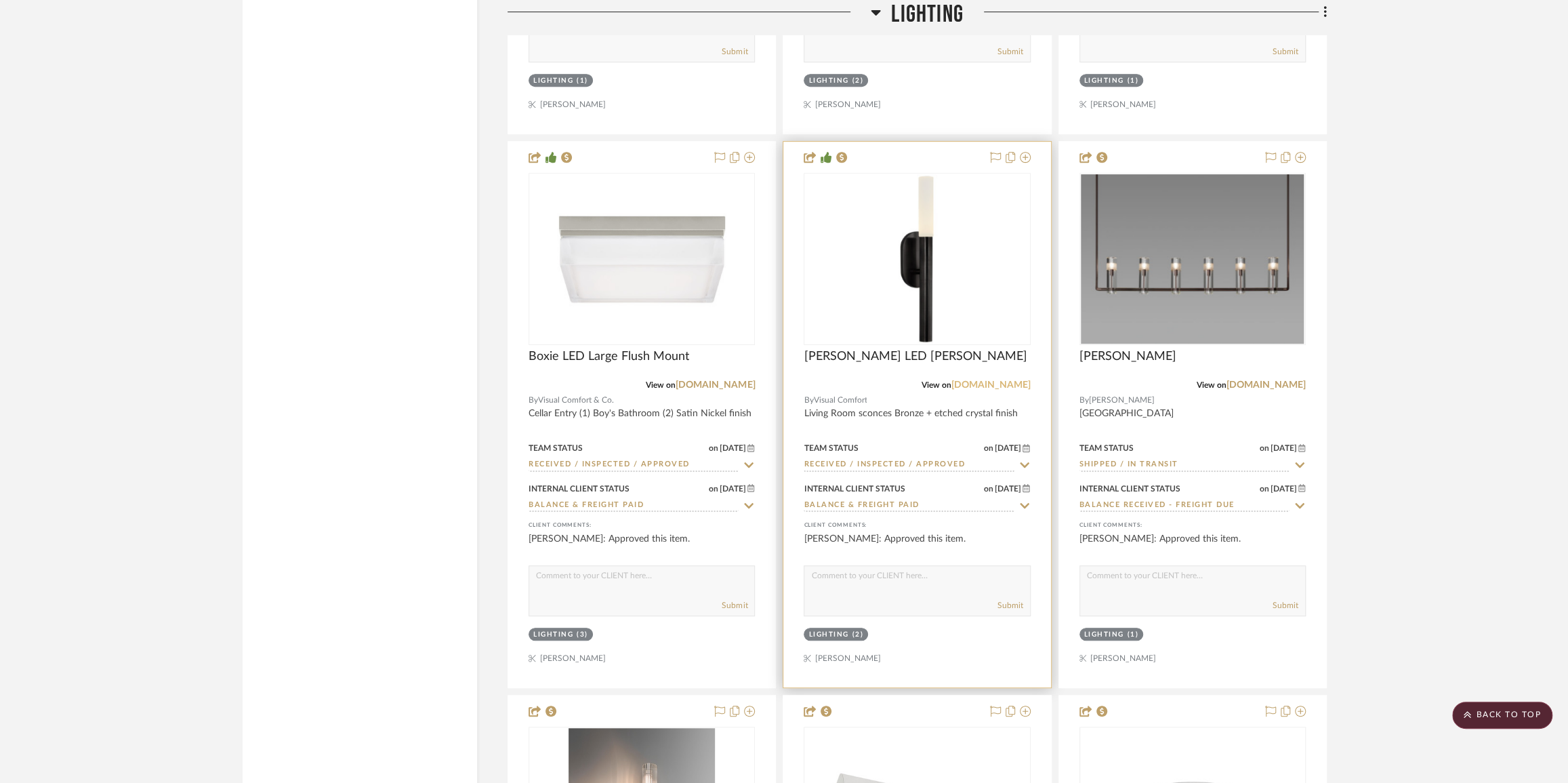
click at [976, 388] on link "[DOMAIN_NAME]" at bounding box center [991, 384] width 79 height 9
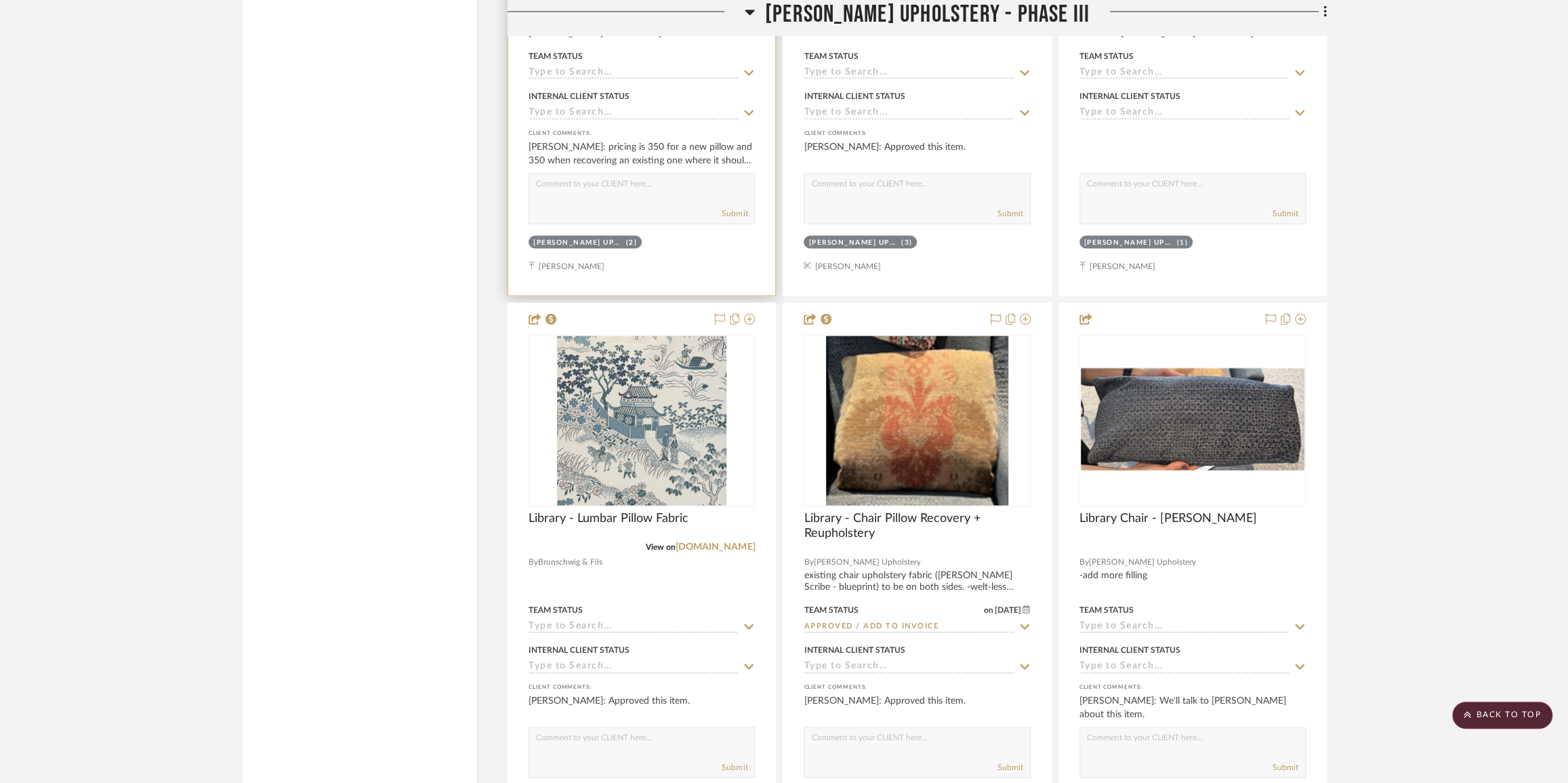
scroll to position [11395, 0]
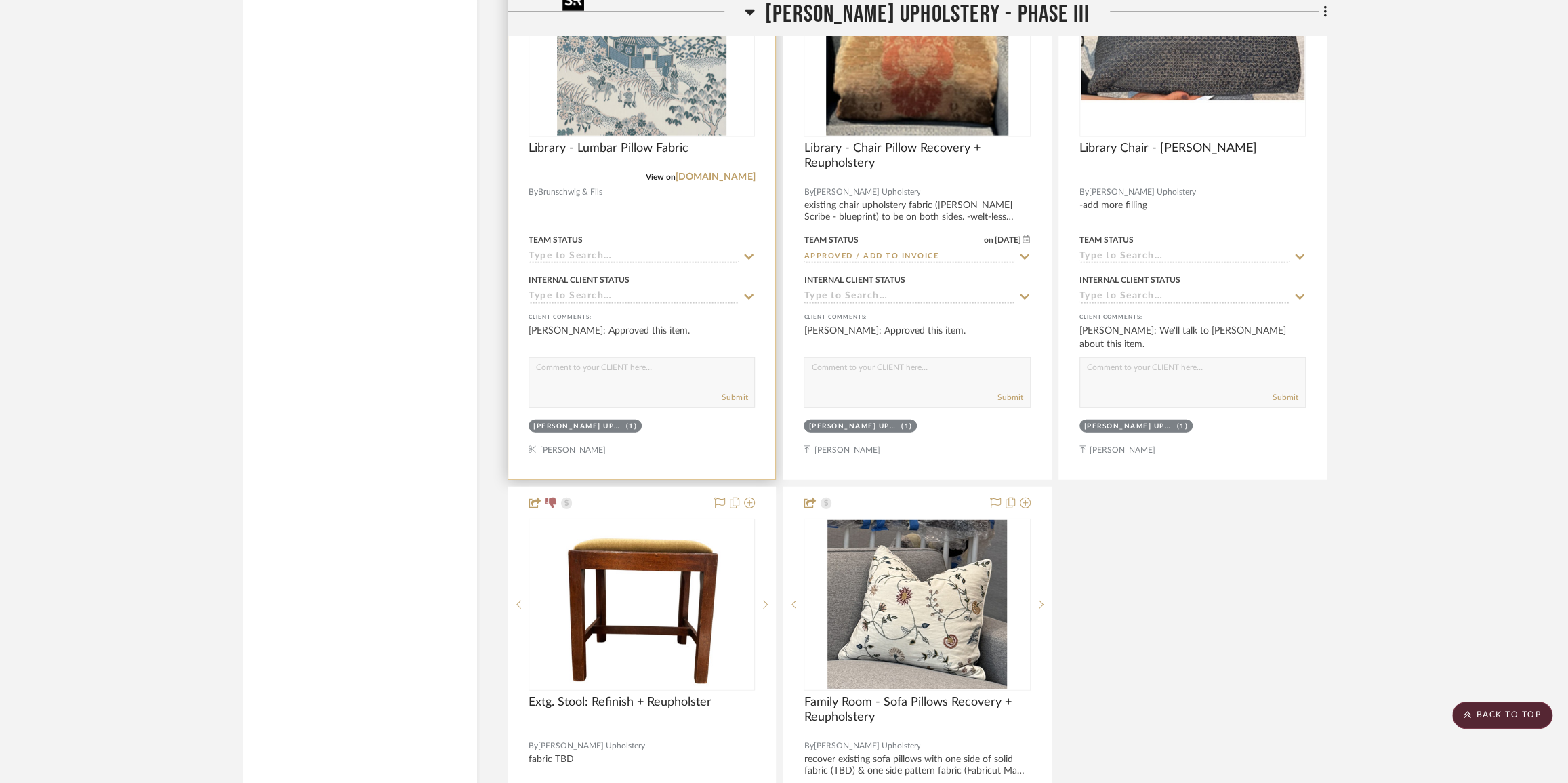
click at [688, 117] on img "0" at bounding box center [642, 51] width 170 height 170
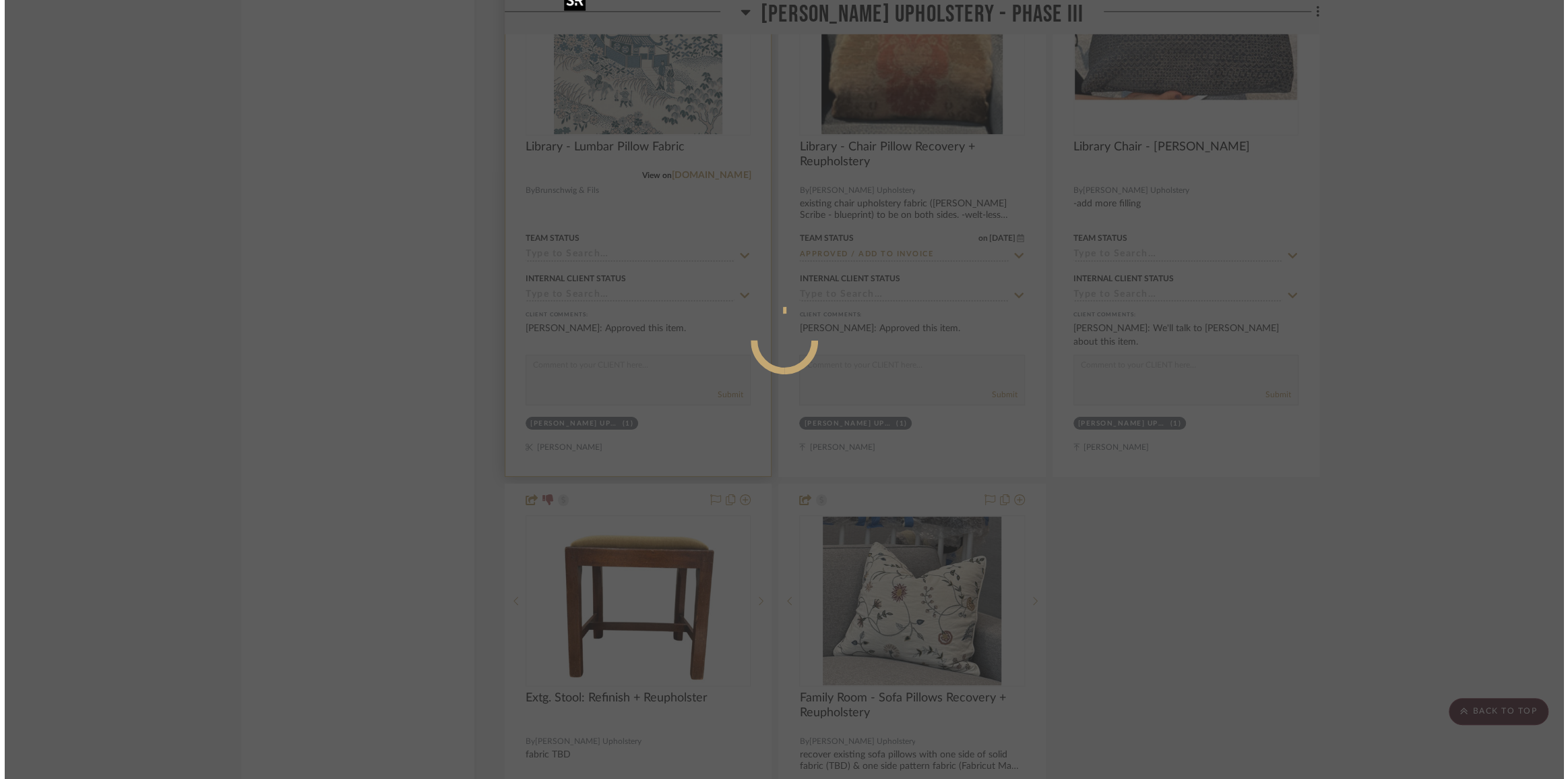
scroll to position [0, 0]
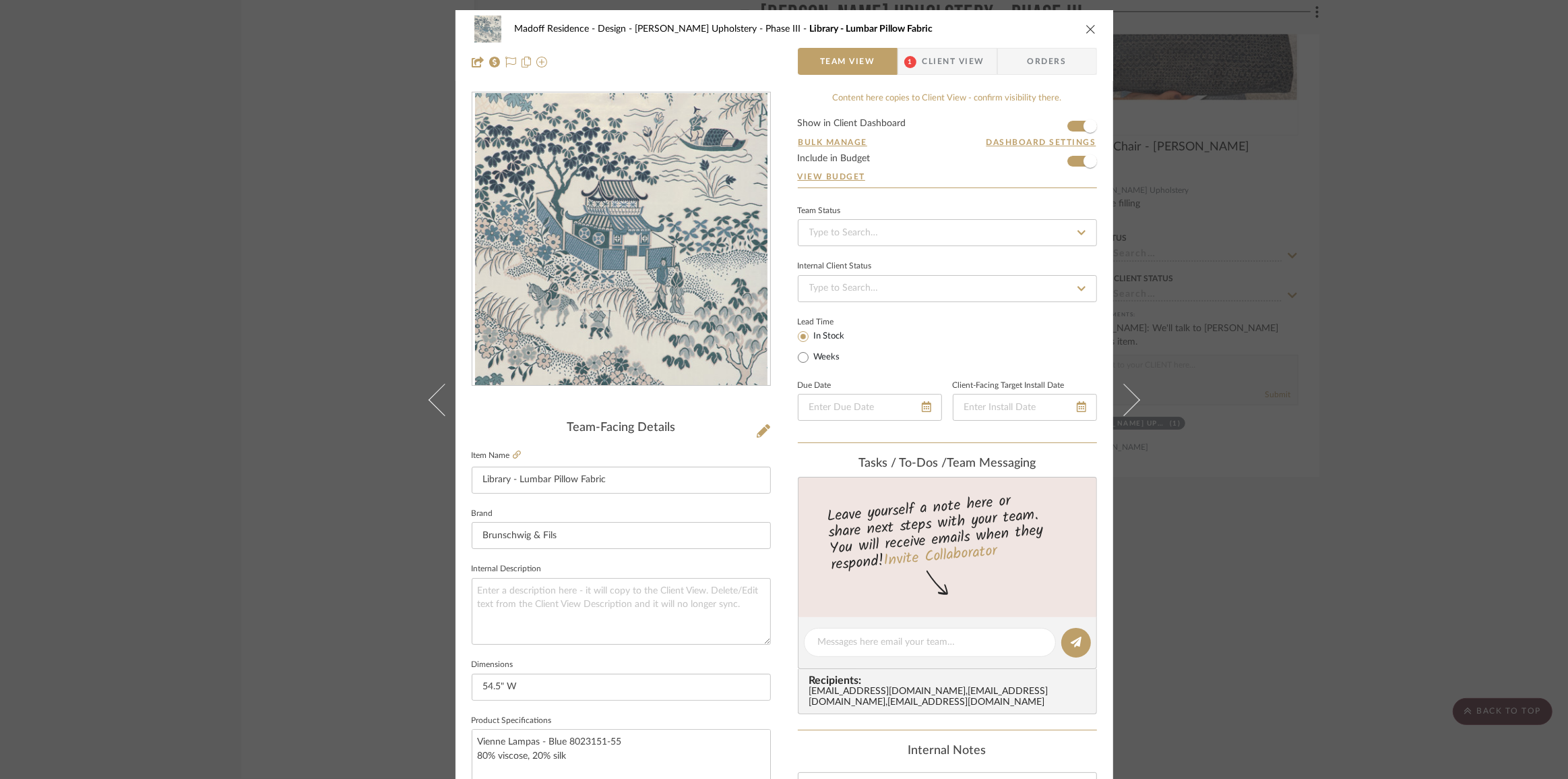
click at [961, 62] on span "Client View" at bounding box center [954, 61] width 62 height 27
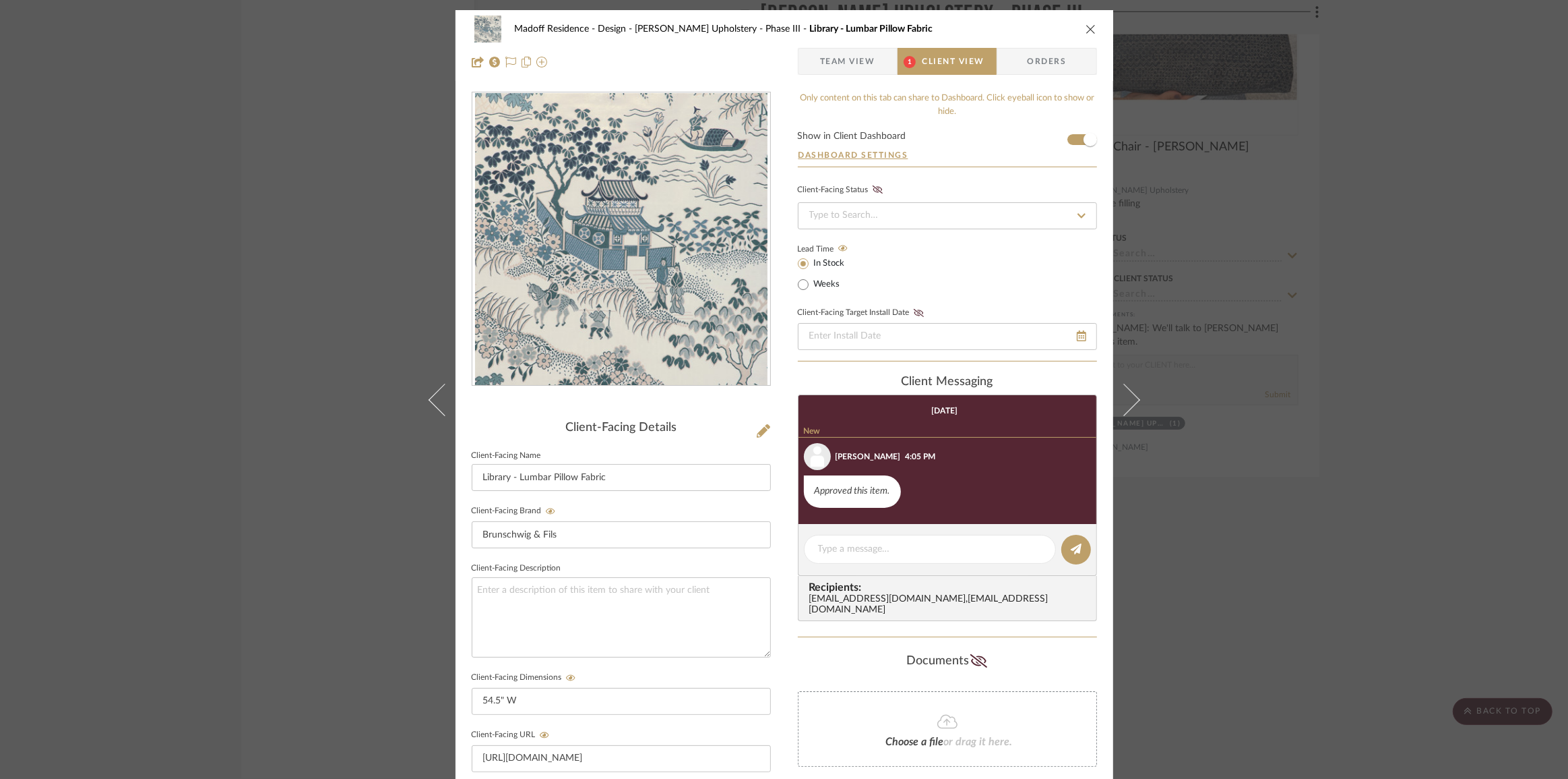
click at [842, 65] on span "Team View" at bounding box center [848, 61] width 55 height 27
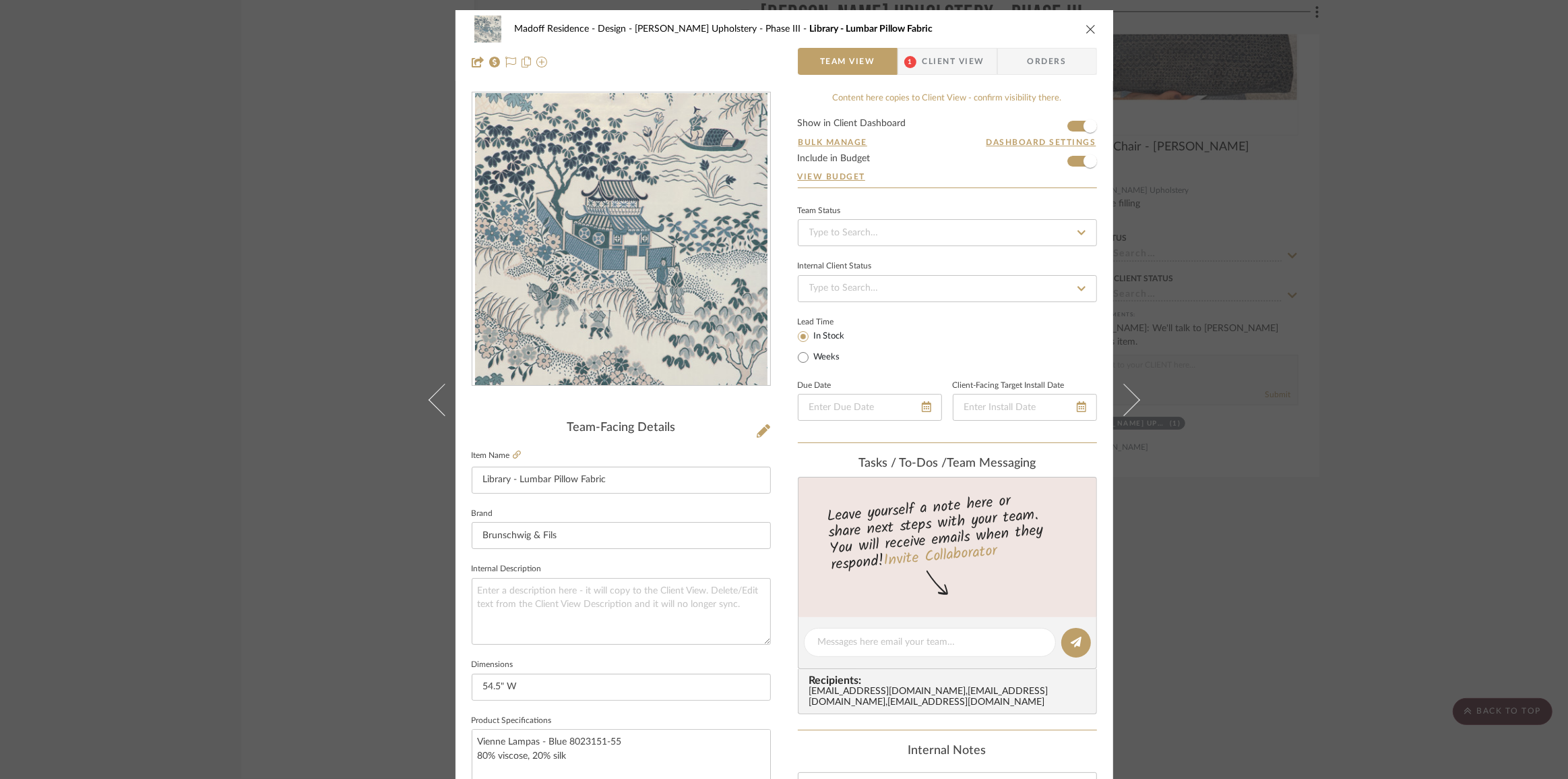
click at [1086, 34] on icon "close" at bounding box center [1091, 29] width 11 height 11
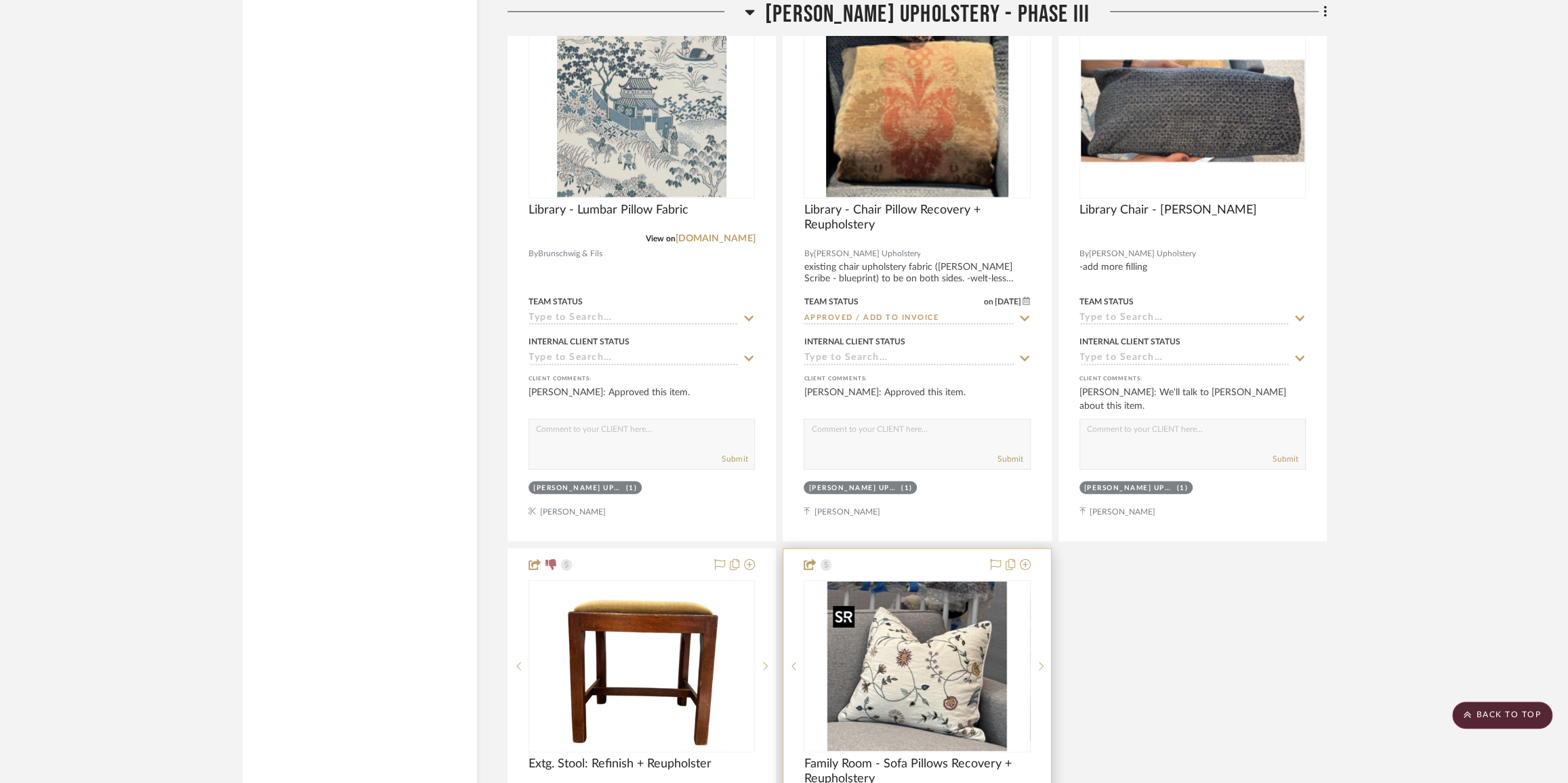
scroll to position [11272, 0]
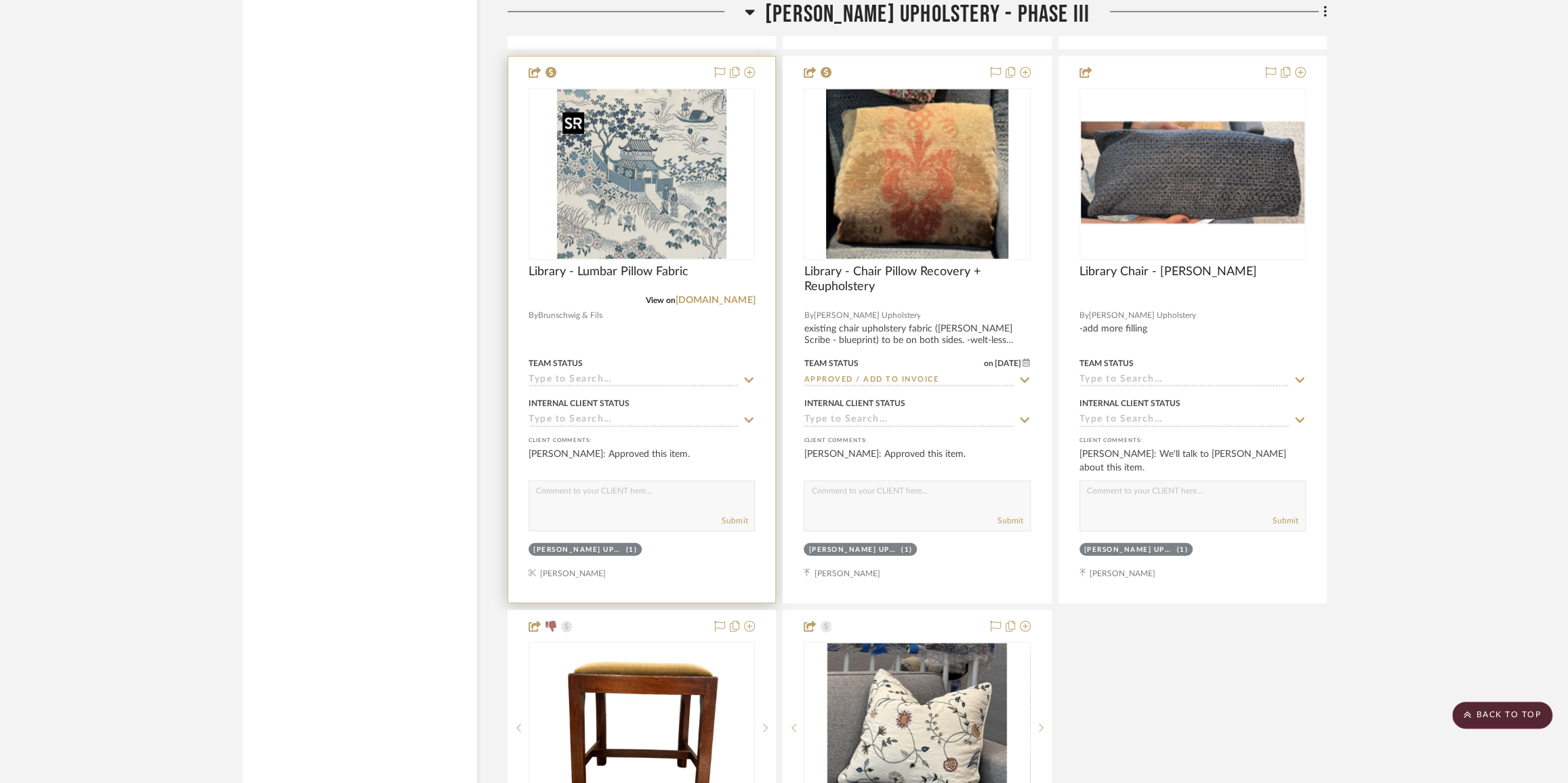
click at [679, 216] on img "0" at bounding box center [642, 174] width 170 height 170
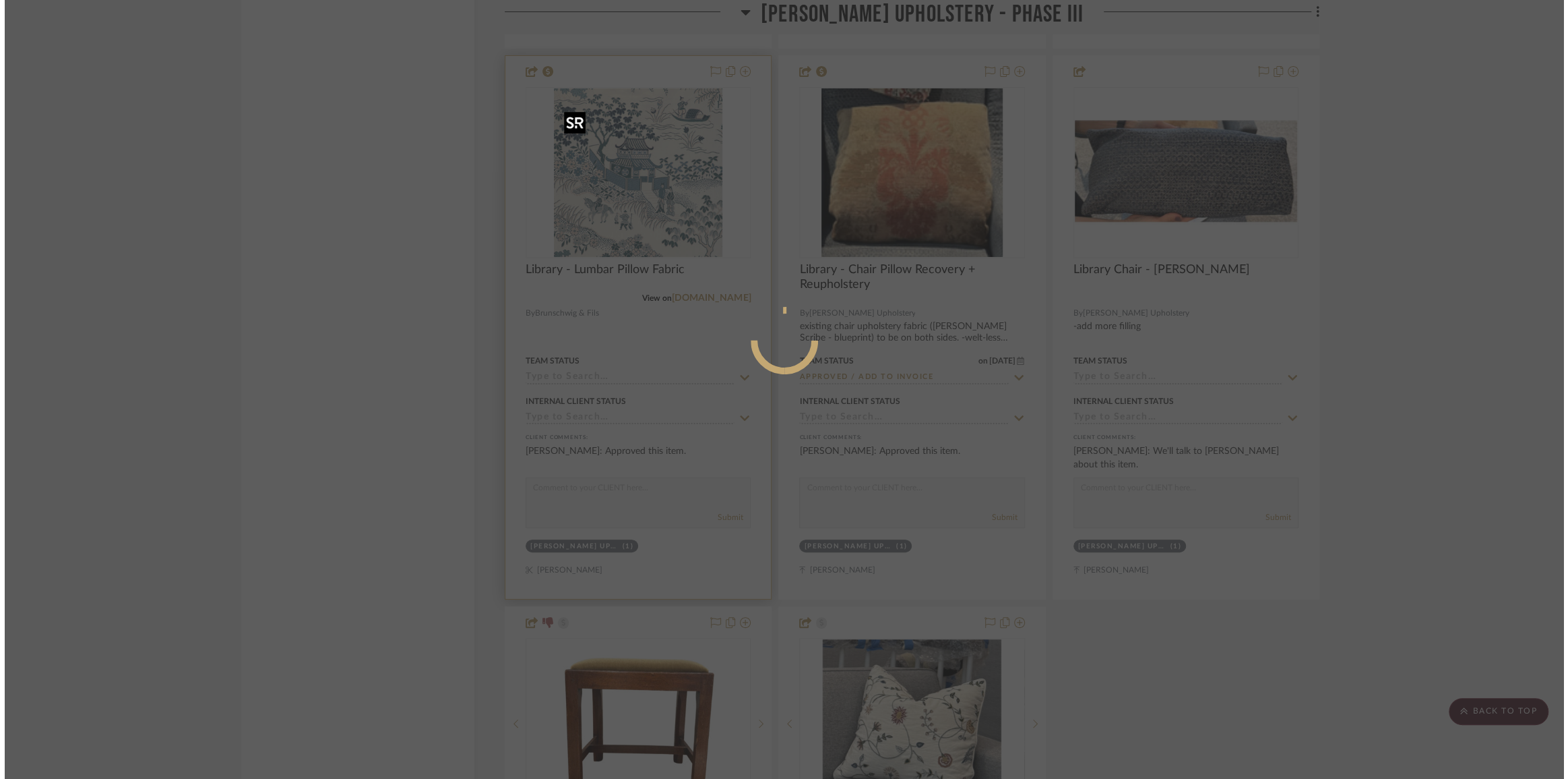
scroll to position [0, 0]
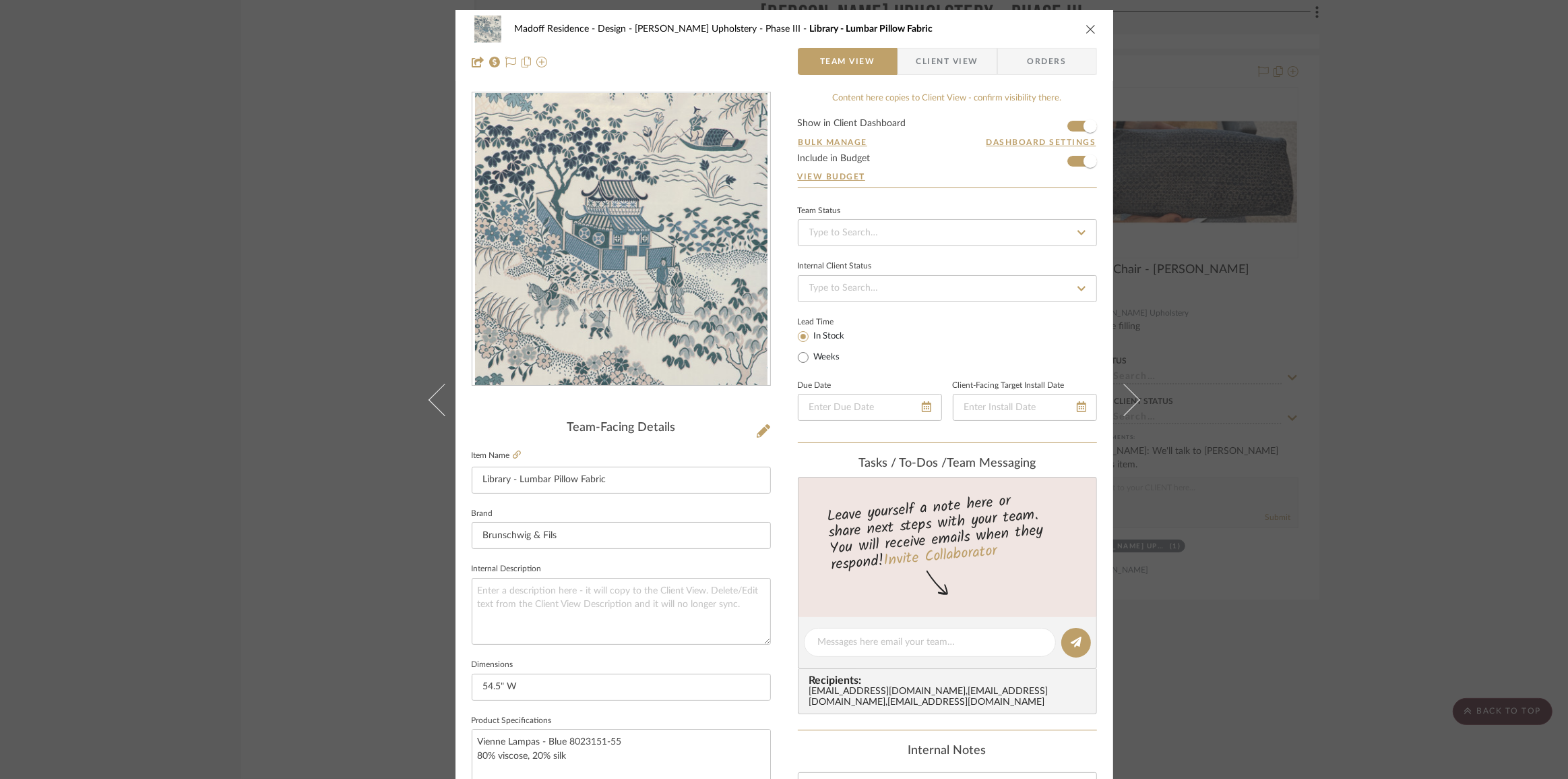
click at [936, 73] on span "Client View" at bounding box center [947, 61] width 62 height 27
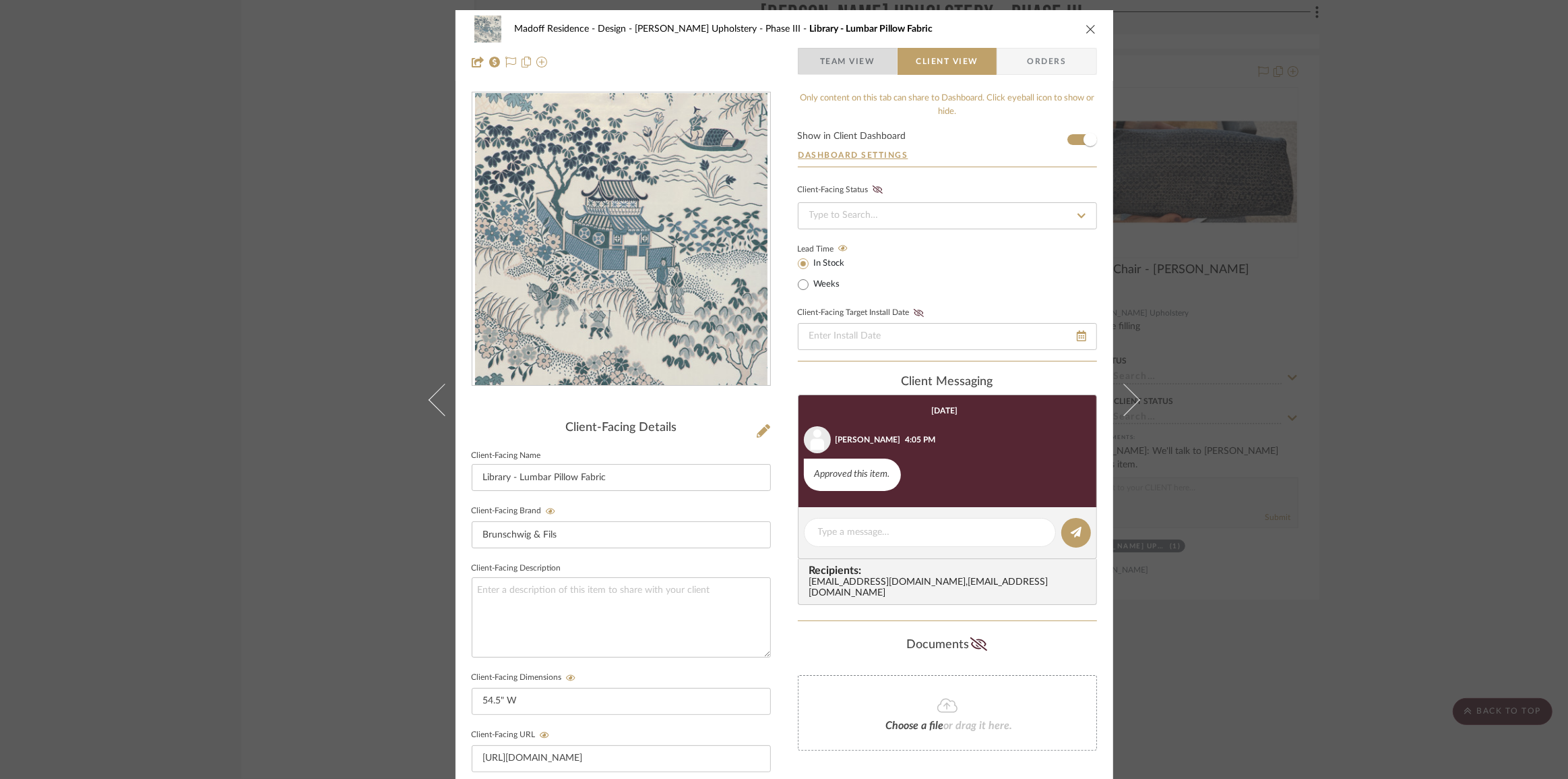
click at [836, 57] on span "Team View" at bounding box center [848, 61] width 55 height 27
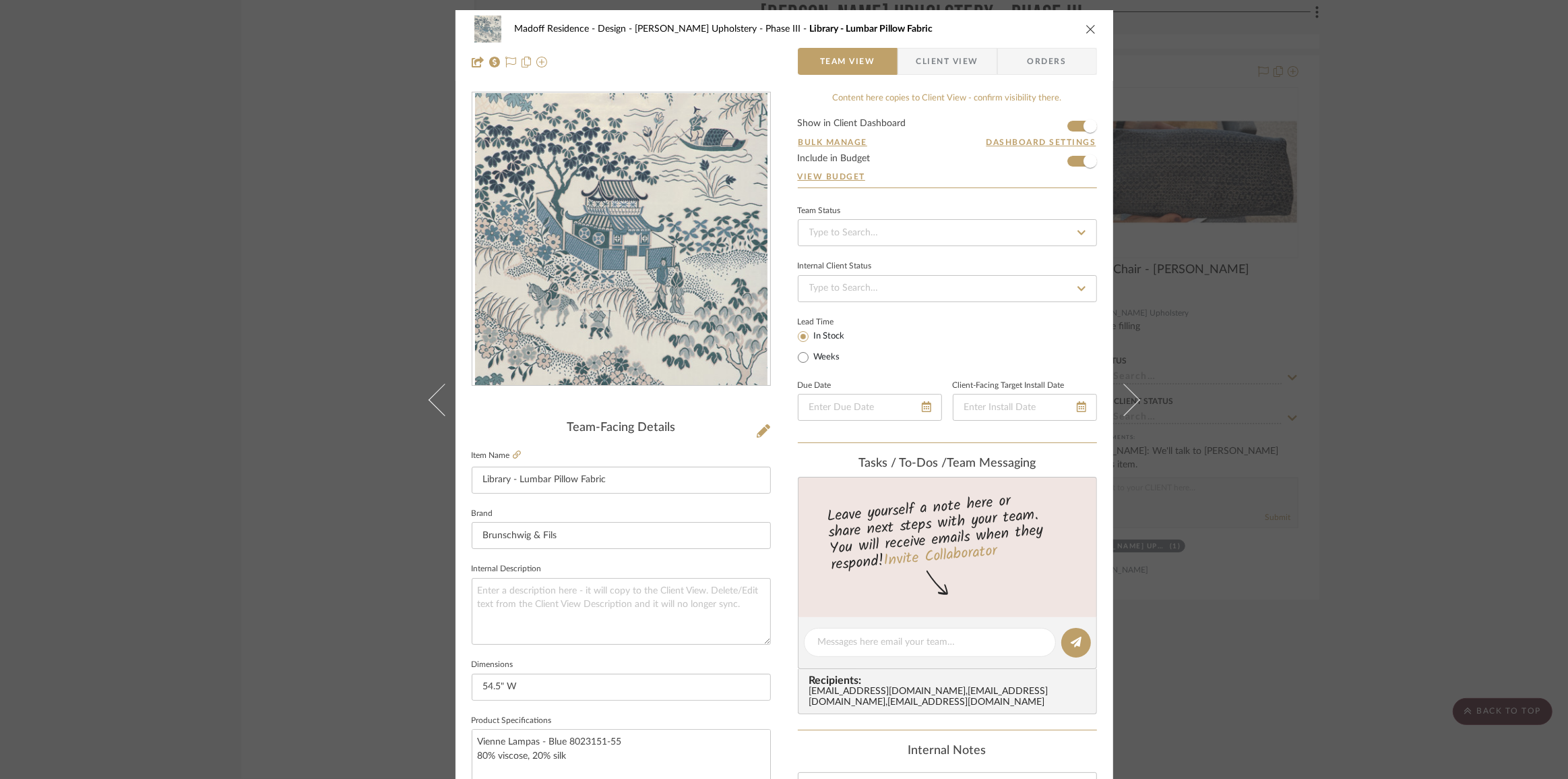
click at [1451, 381] on div "Madoff Residence - Design [PERSON_NAME] Upholstery - Phase III Library - Lumbar…" at bounding box center [784, 389] width 1568 height 779
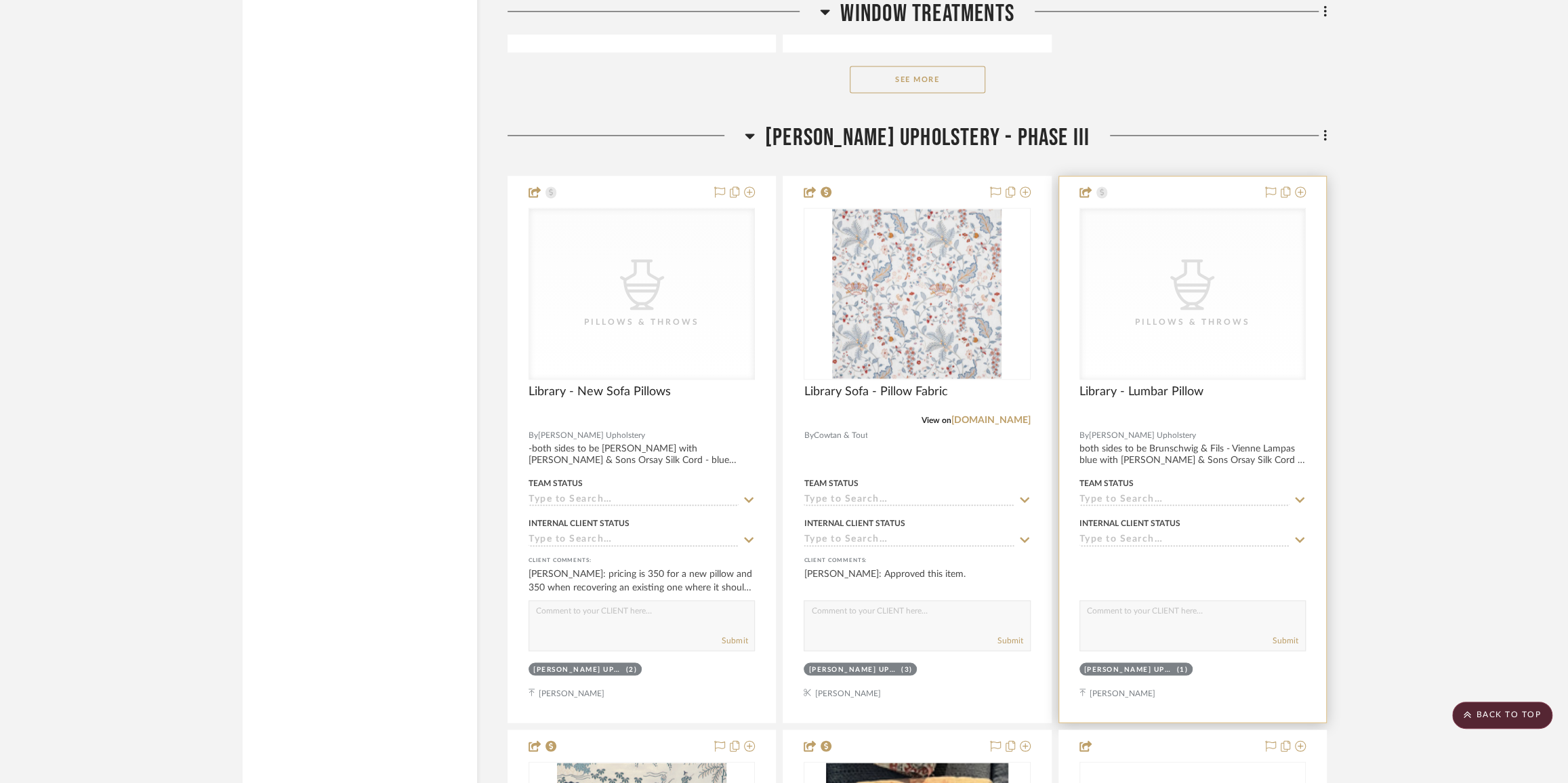
scroll to position [10595, 0]
